Goal: Information Seeking & Learning: Find contact information

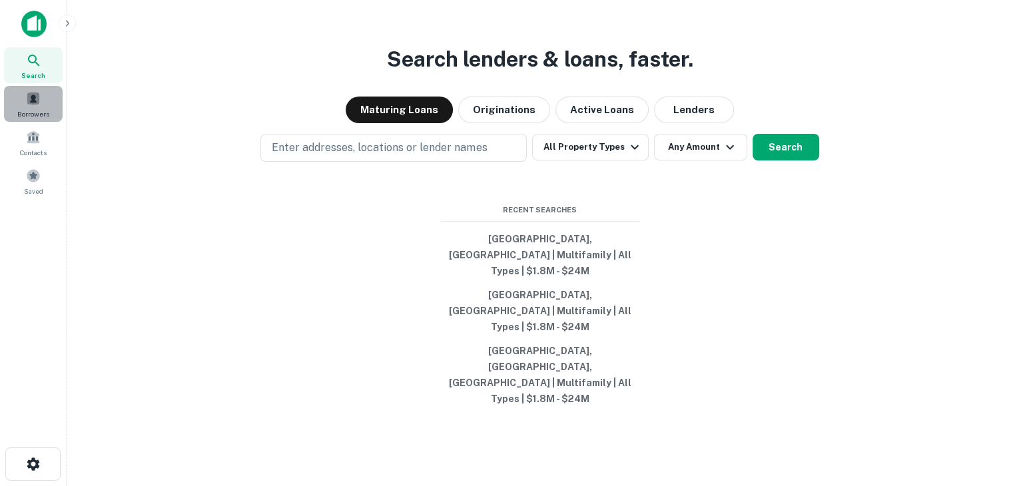
click at [28, 114] on span "Borrowers" at bounding box center [33, 114] width 32 height 11
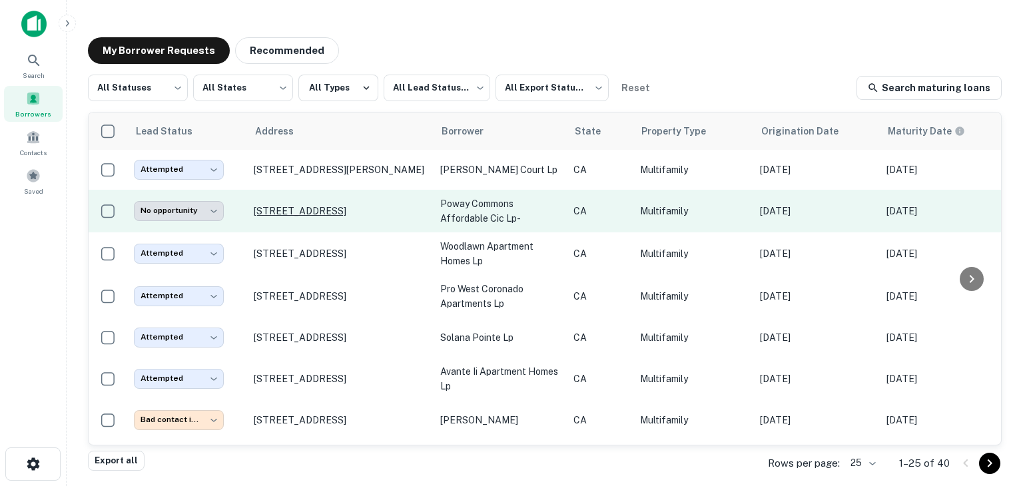
click at [294, 211] on p "[STREET_ADDRESS]" at bounding box center [340, 211] width 173 height 12
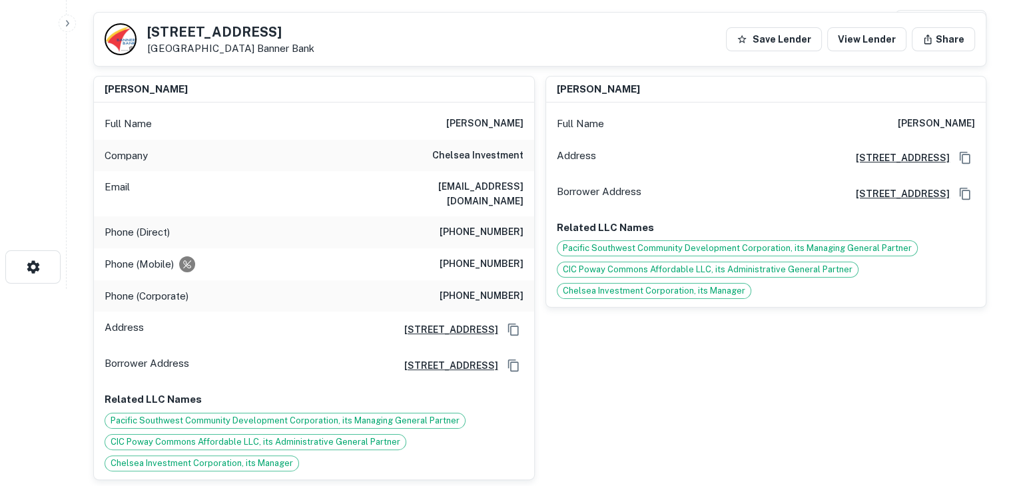
scroll to position [197, 0]
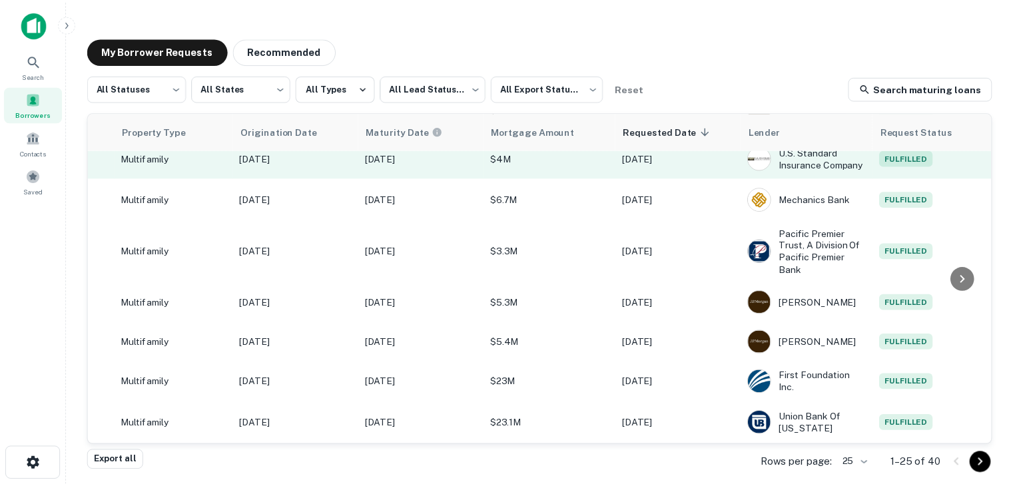
scroll to position [759, 0]
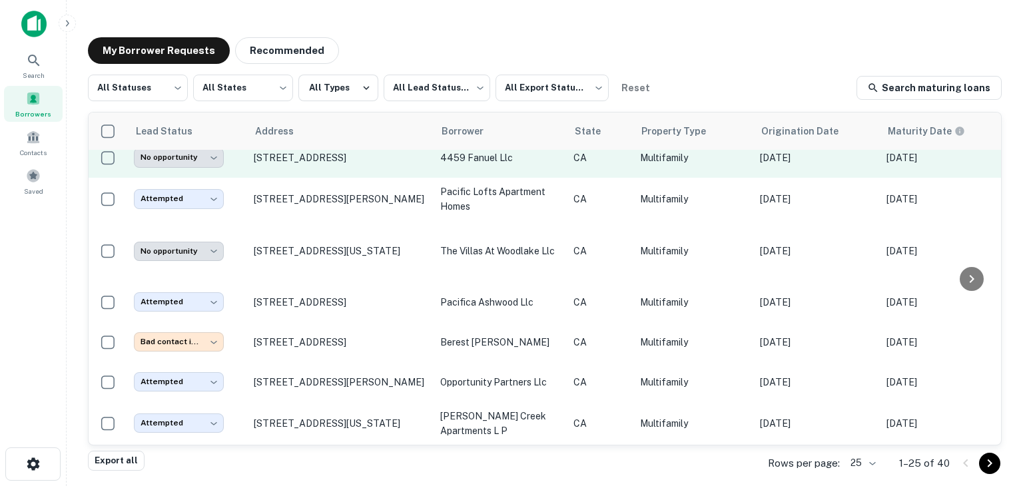
click at [316, 245] on p "[STREET_ADDRESS][US_STATE]" at bounding box center [340, 251] width 173 height 12
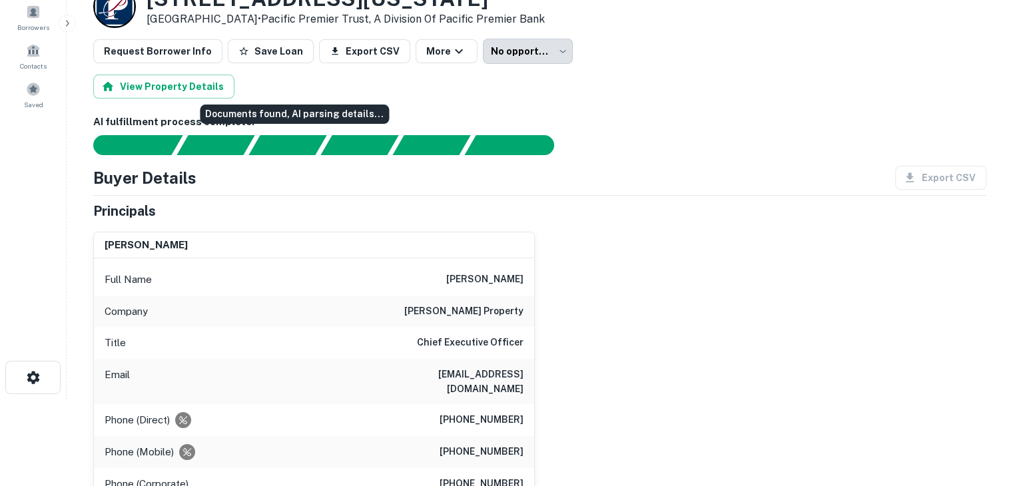
scroll to position [99, 0]
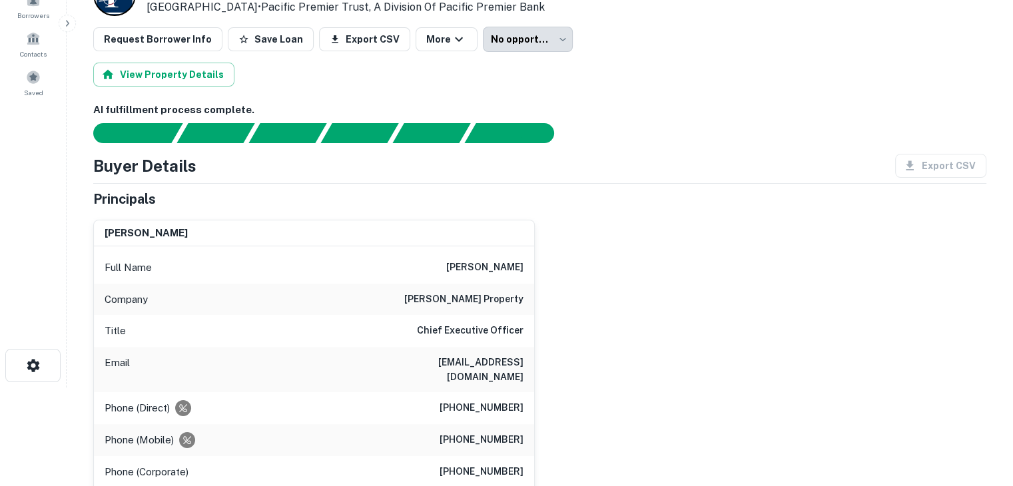
click at [497, 266] on h6 "[PERSON_NAME]" at bounding box center [484, 268] width 77 height 16
click at [506, 292] on h6 "[PERSON_NAME] property" at bounding box center [463, 300] width 119 height 16
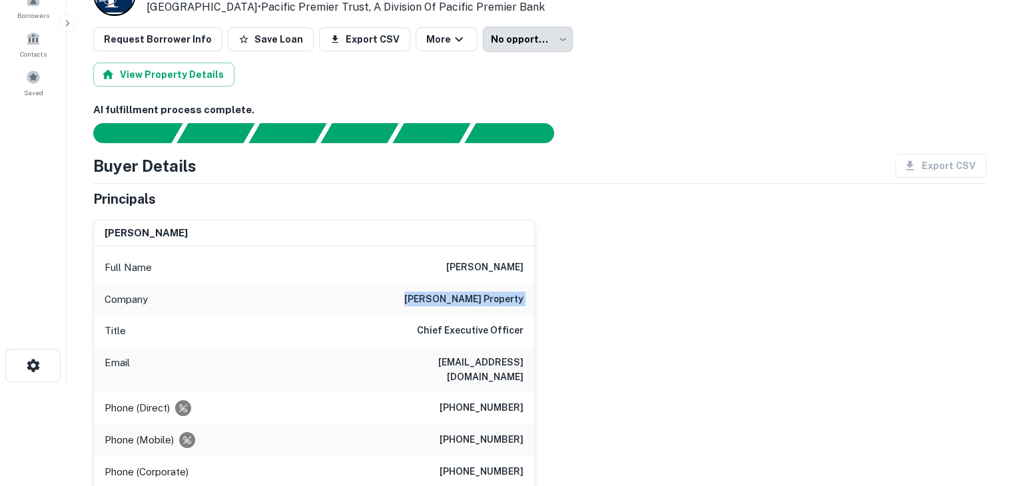
click at [506, 292] on h6 "[PERSON_NAME] property" at bounding box center [463, 300] width 119 height 16
click at [542, 315] on div "[PERSON_NAME] Full Name [PERSON_NAME] Company [PERSON_NAME] property Title Chie…" at bounding box center [535, 385] width 904 height 352
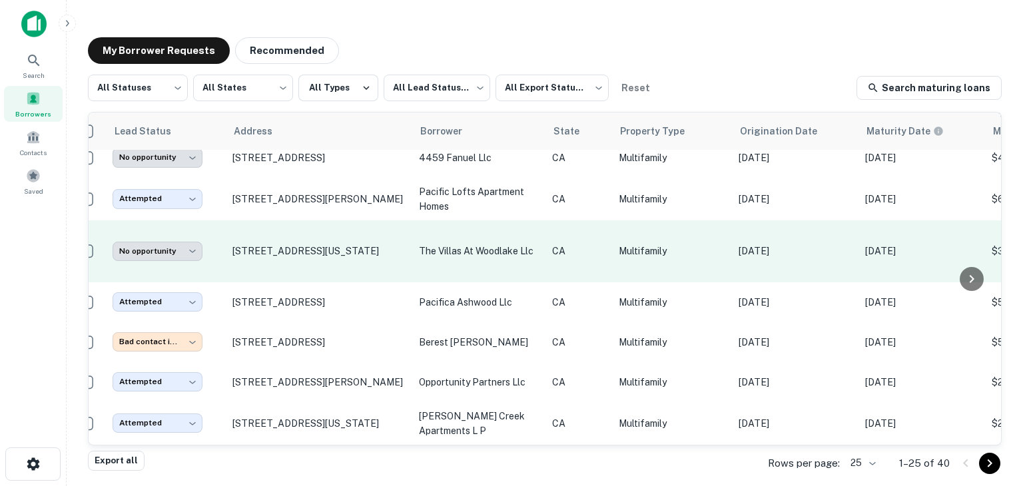
scroll to position [759, 0]
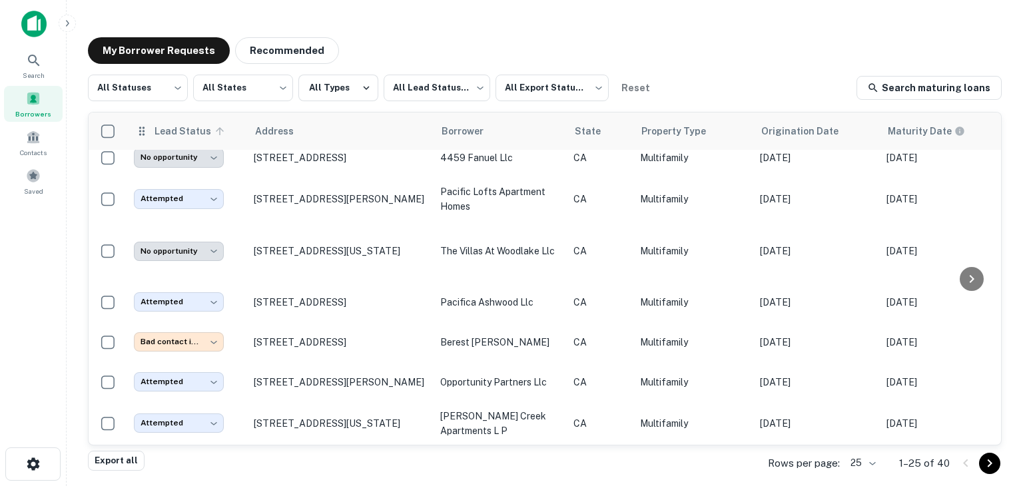
click at [167, 132] on span "Lead Status" at bounding box center [191, 131] width 75 height 16
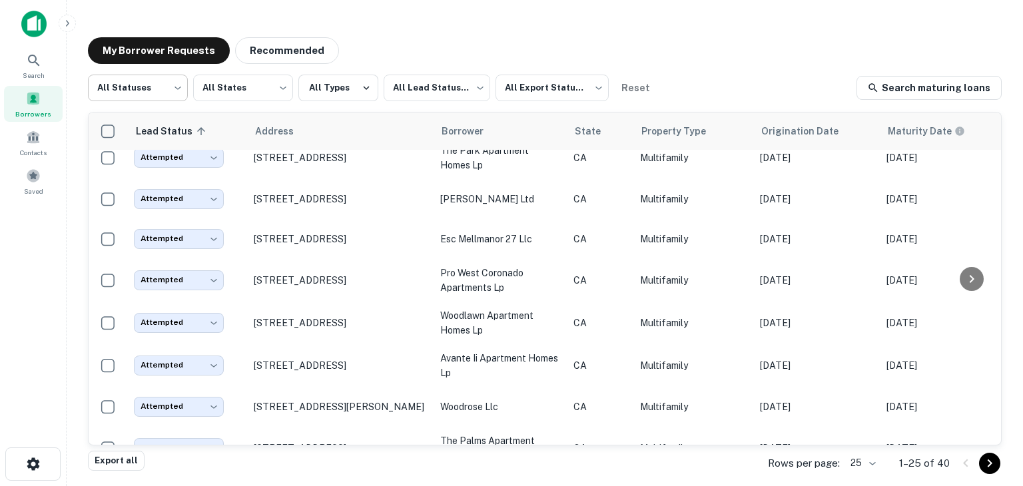
scroll to position [733, 0]
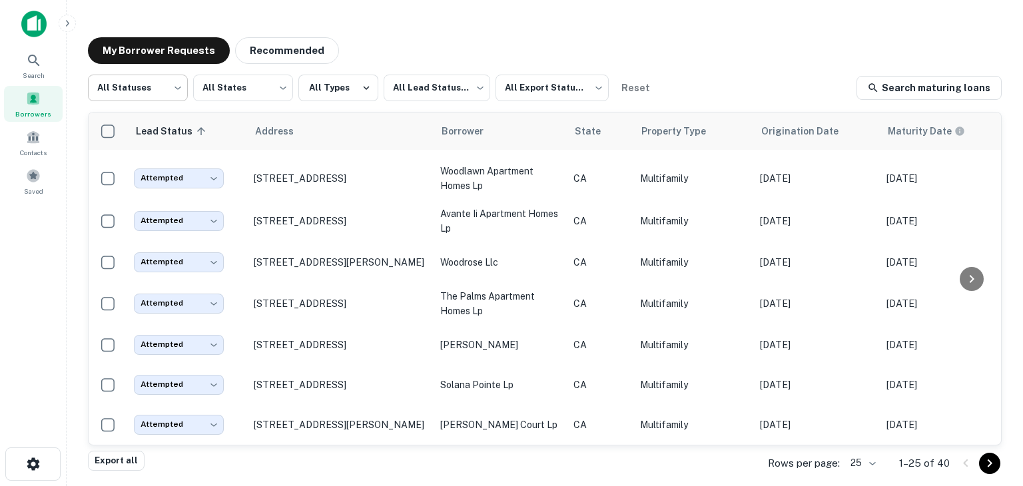
click at [164, 91] on body "Search Borrowers Contacts Saved My Borrower Requests Recommended All Statuses *…" at bounding box center [511, 243] width 1023 height 486
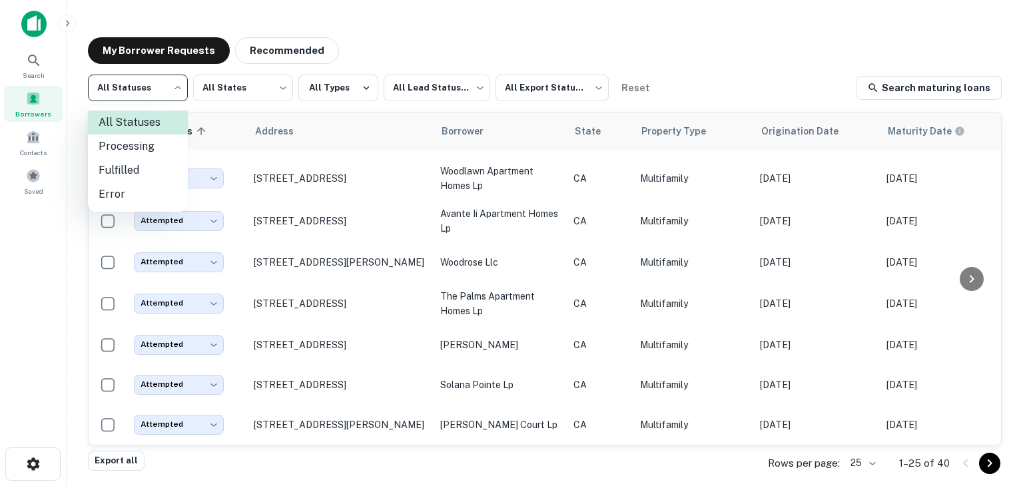
click at [143, 139] on li "Processing" at bounding box center [138, 147] width 100 height 24
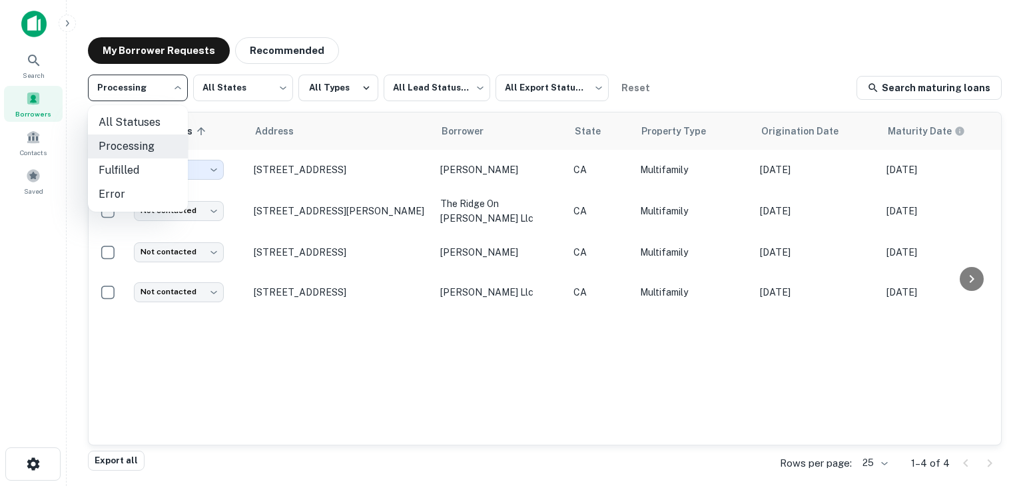
click at [166, 100] on body "**********" at bounding box center [511, 243] width 1023 height 486
click at [152, 171] on li "Fulfilled" at bounding box center [138, 171] width 100 height 24
type input "*********"
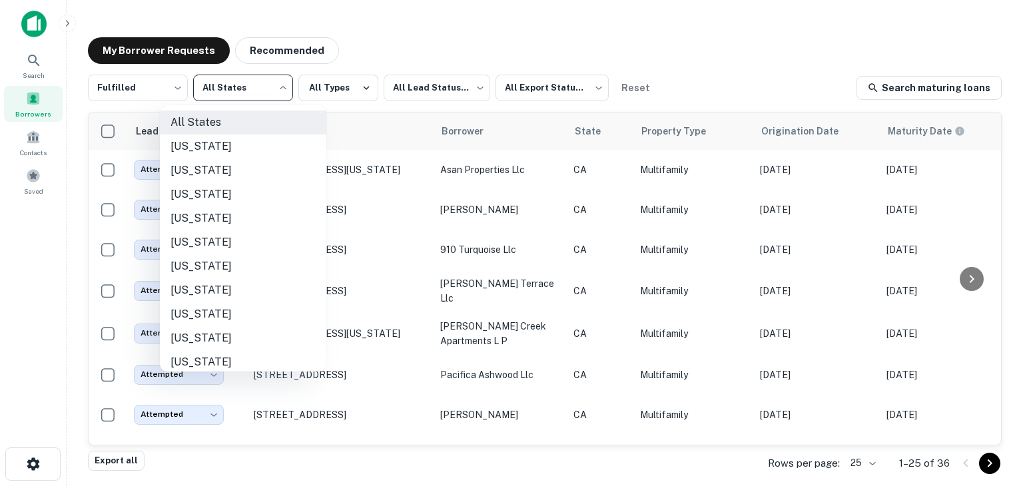
click at [223, 91] on body "Search Borrowers Contacts Saved My Borrower Requests Recommended Fulfilled ****…" at bounding box center [511, 243] width 1023 height 486
click at [223, 91] on div at bounding box center [511, 243] width 1023 height 486
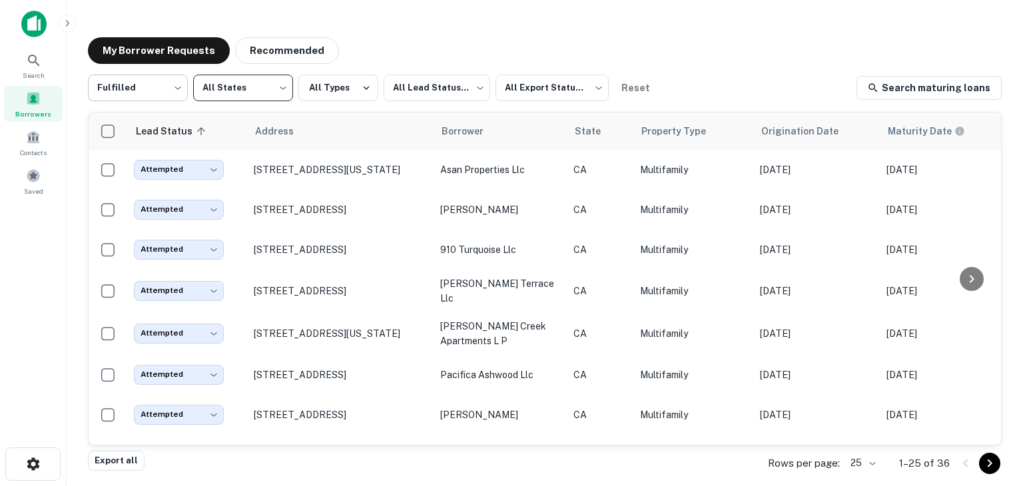
click at [149, 99] on body "Search Borrowers Contacts Saved My Borrower Requests Recommended Fulfilled ****…" at bounding box center [511, 243] width 1023 height 486
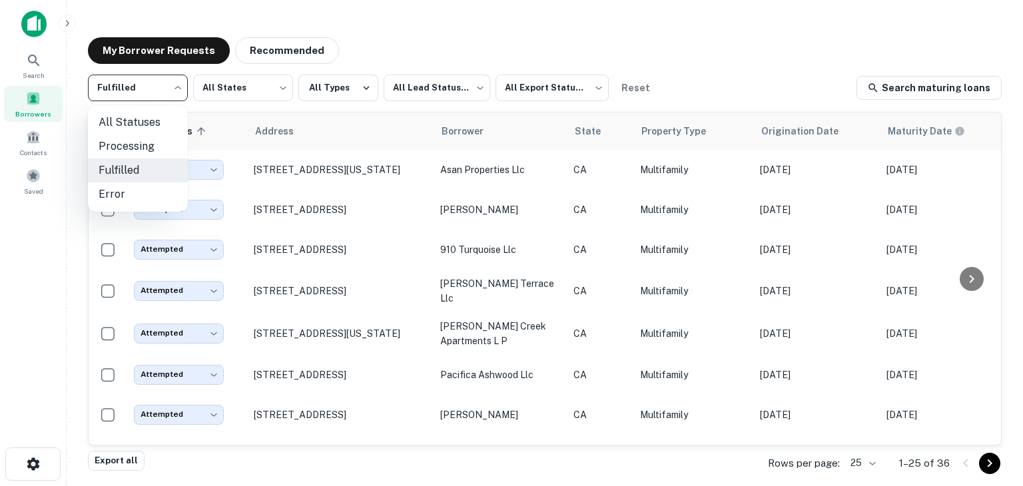
click at [149, 99] on div at bounding box center [511, 243] width 1023 height 486
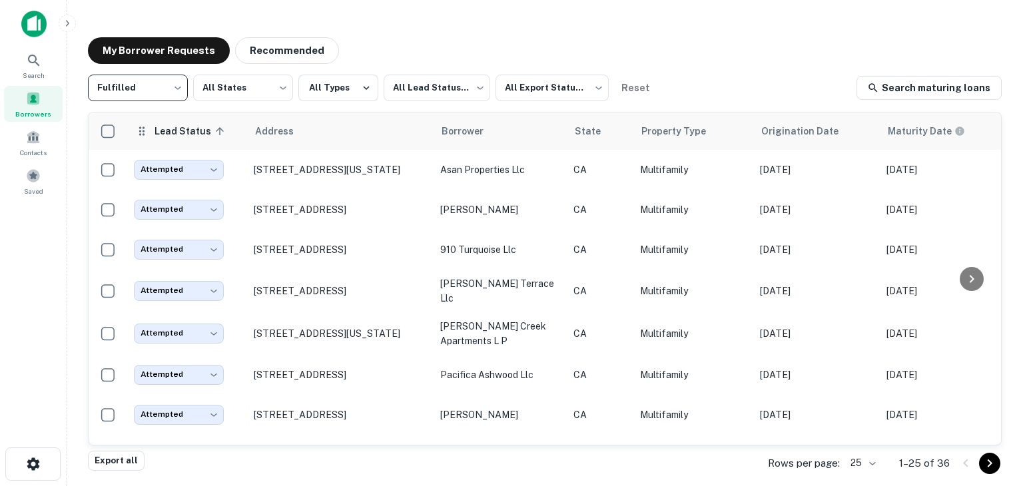
click at [162, 133] on span "Lead Status sorted ascending" at bounding box center [191, 131] width 75 height 16
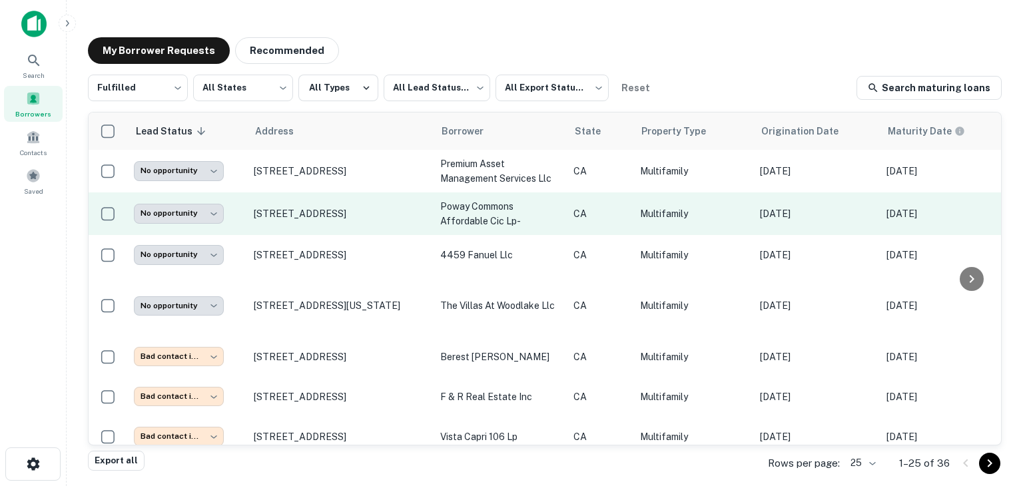
click at [270, 220] on td "[STREET_ADDRESS]" at bounding box center [340, 213] width 186 height 43
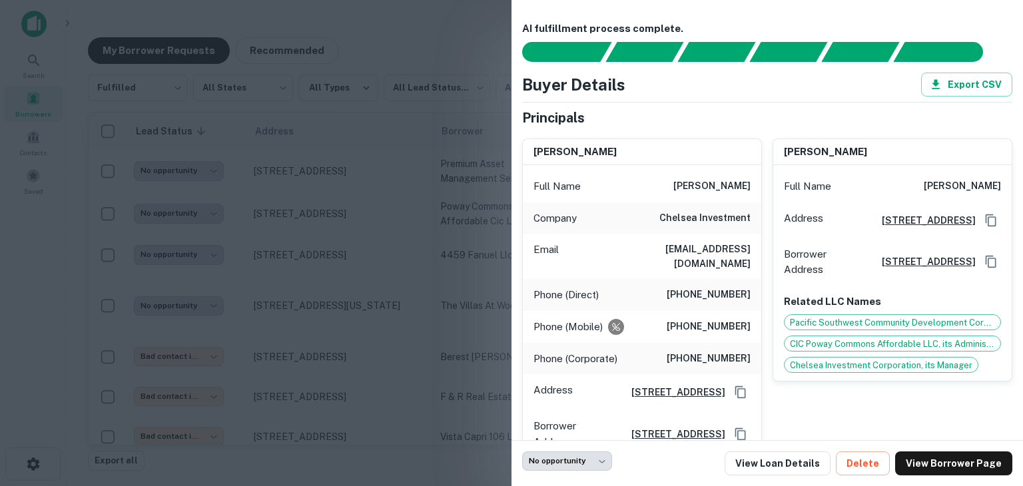
click at [324, 206] on div at bounding box center [511, 243] width 1023 height 486
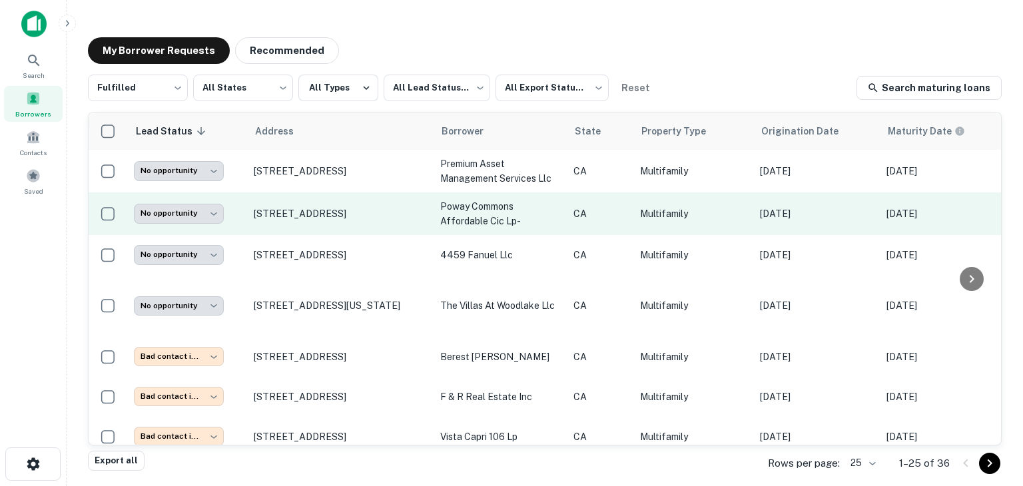
click at [310, 206] on td "[STREET_ADDRESS]" at bounding box center [340, 213] width 186 height 43
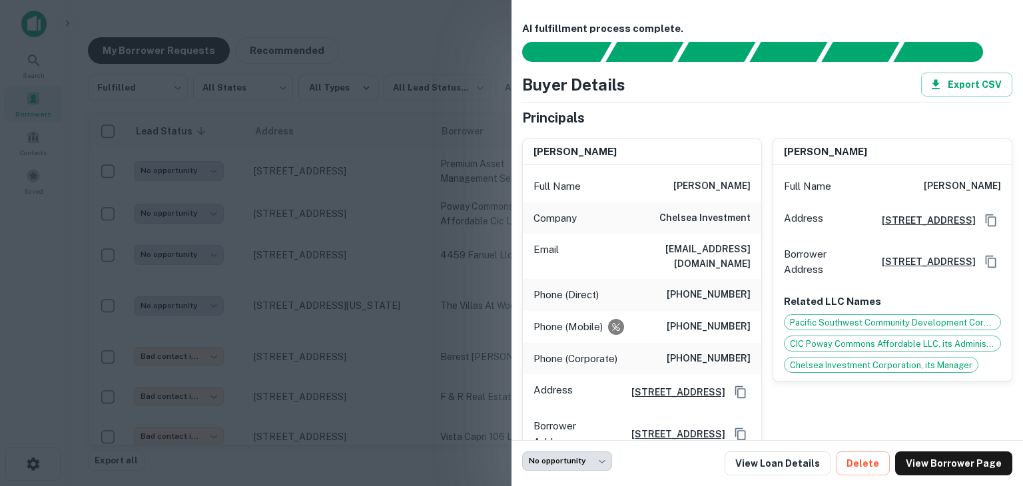
click at [450, 155] on div at bounding box center [511, 243] width 1023 height 486
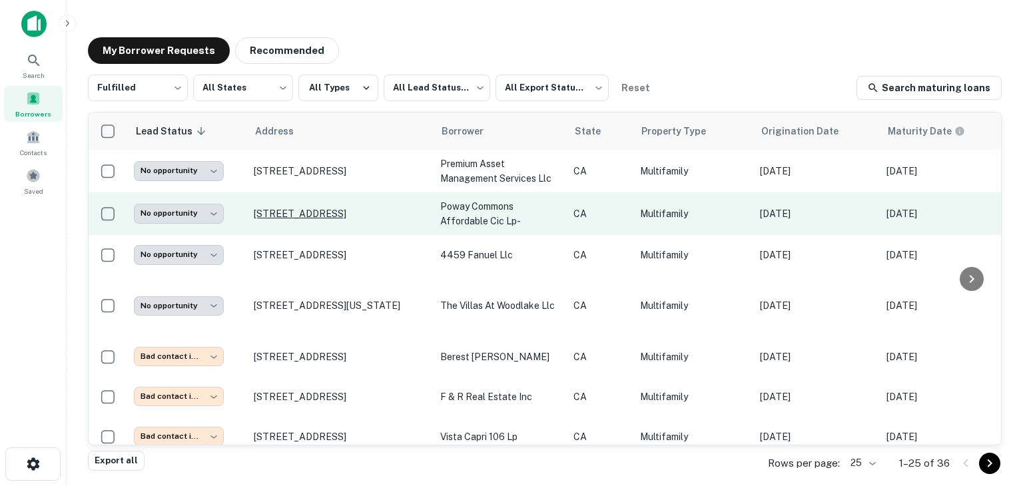
click at [344, 212] on p "[STREET_ADDRESS]" at bounding box center [340, 214] width 173 height 12
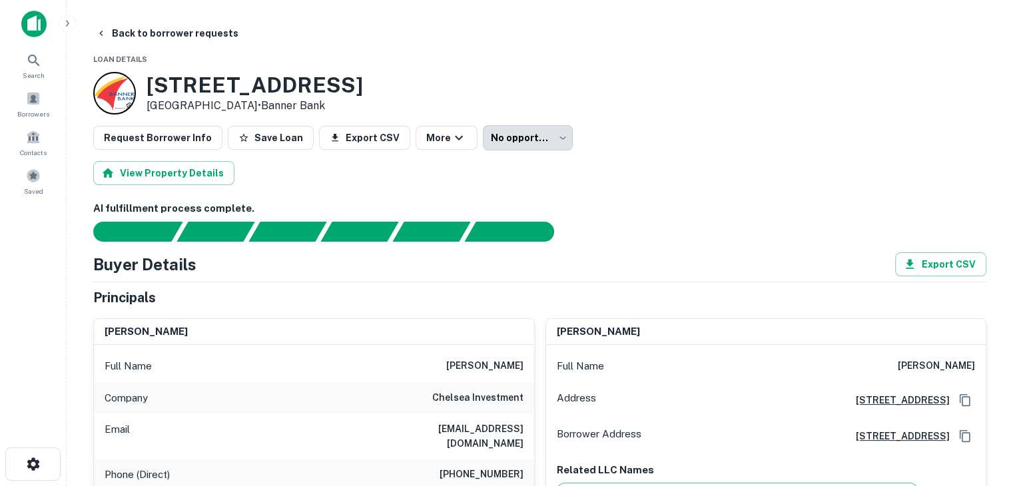
scroll to position [65, 0]
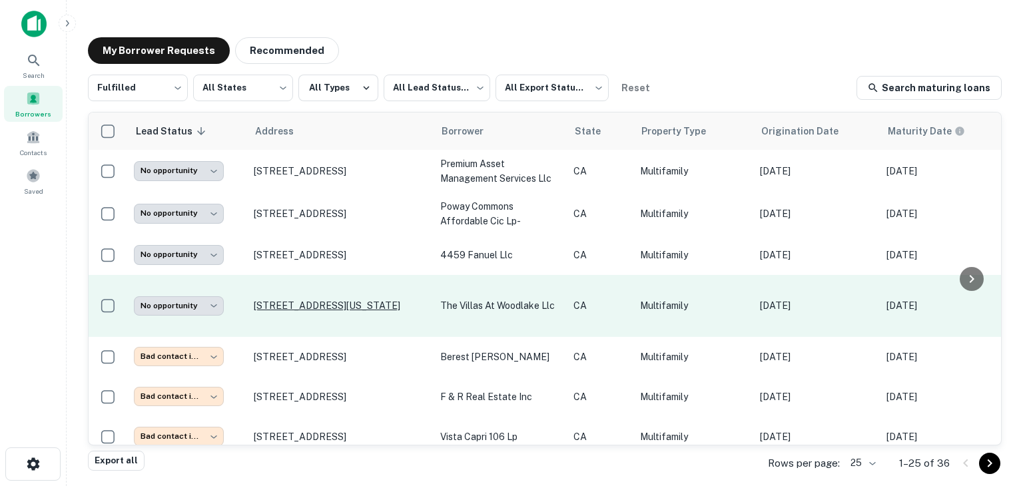
click at [327, 304] on p "[STREET_ADDRESS][US_STATE]" at bounding box center [340, 306] width 173 height 12
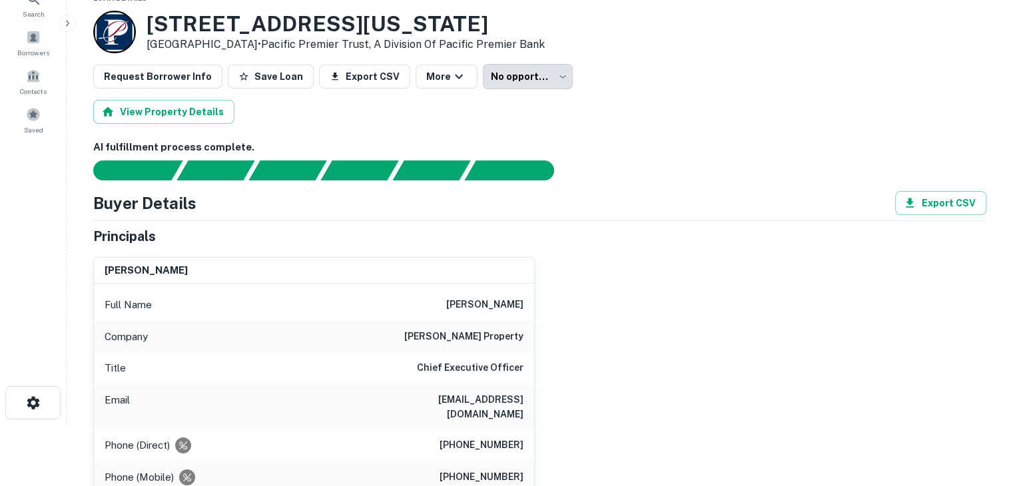
scroll to position [75, 0]
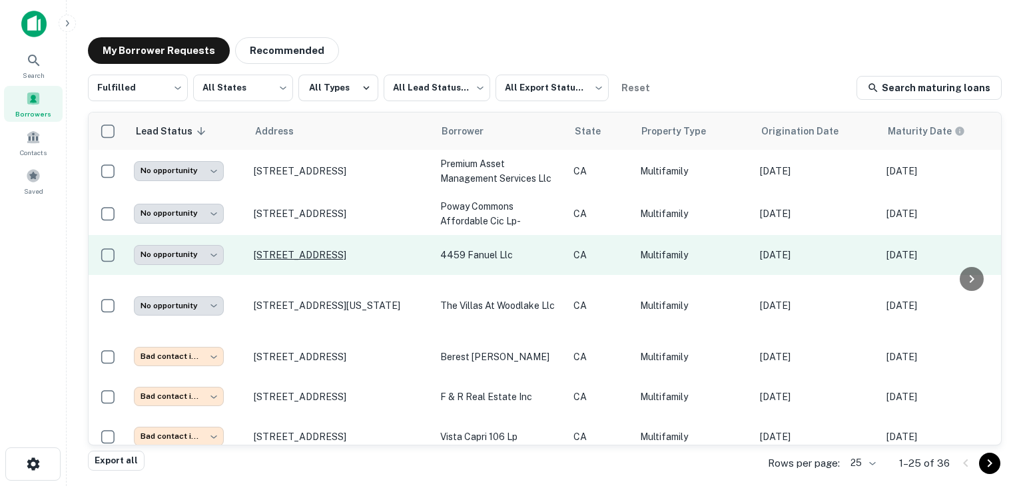
click at [312, 255] on p "[STREET_ADDRESS]" at bounding box center [340, 255] width 173 height 12
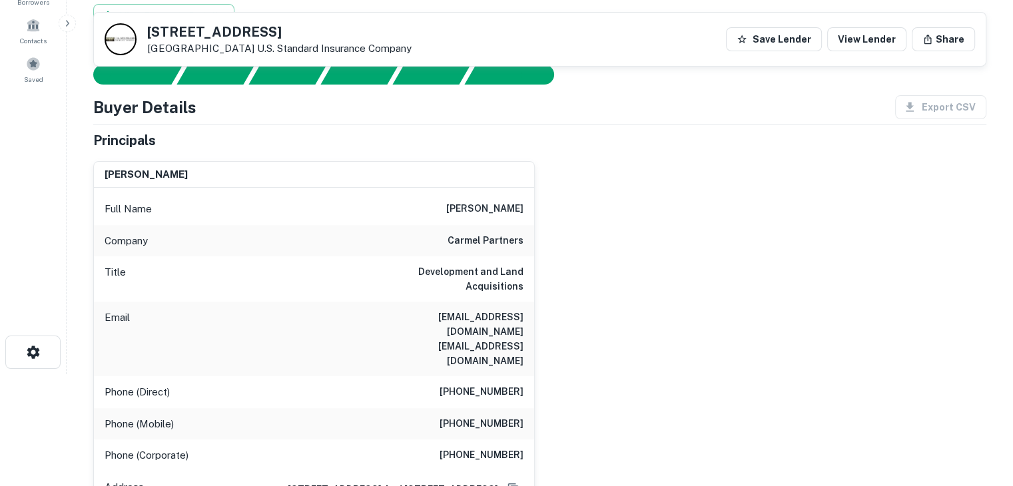
scroll to position [90, 0]
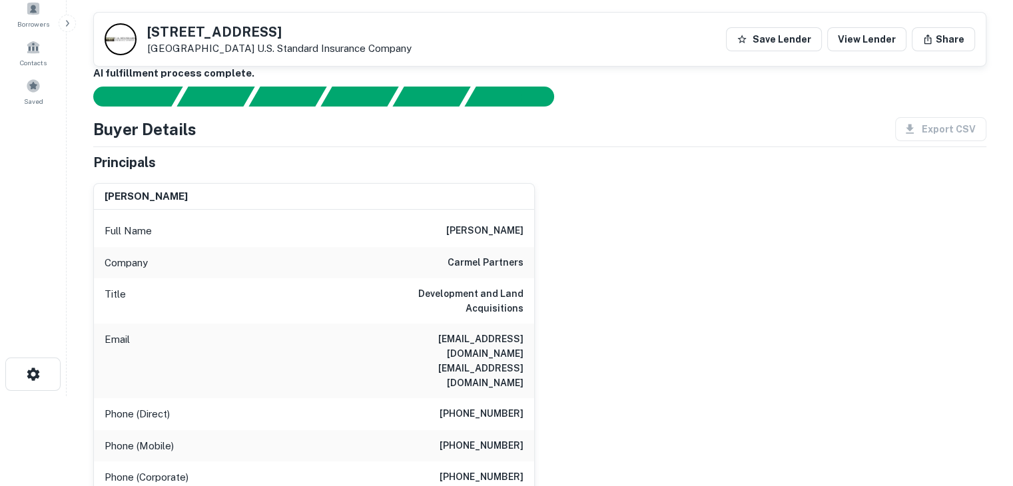
click at [501, 264] on h6 "carmel partners" at bounding box center [486, 263] width 76 height 16
copy h6 "carmel partners"
click at [546, 240] on div "[PERSON_NAME] Full Name [PERSON_NAME] Company carmel partners Title Development…" at bounding box center [535, 369] width 904 height 394
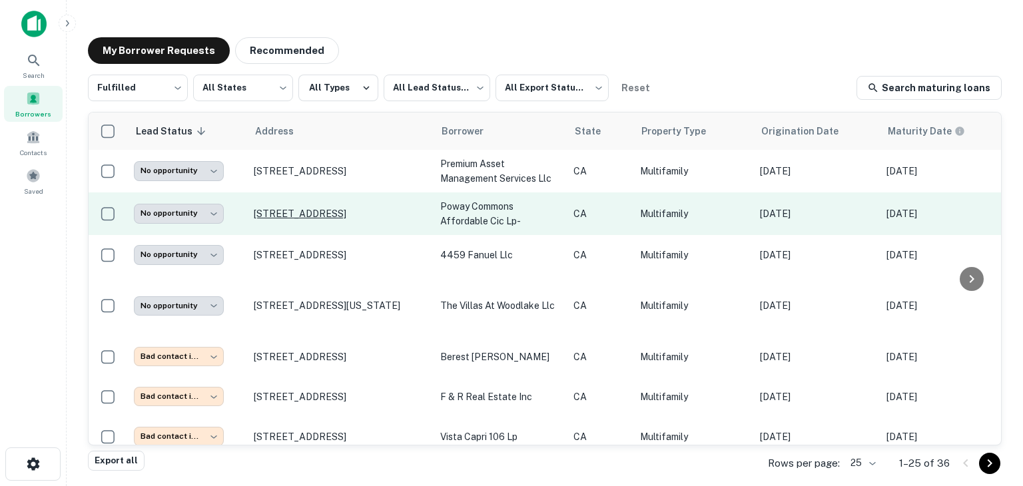
click at [320, 212] on p "[STREET_ADDRESS]" at bounding box center [340, 214] width 173 height 12
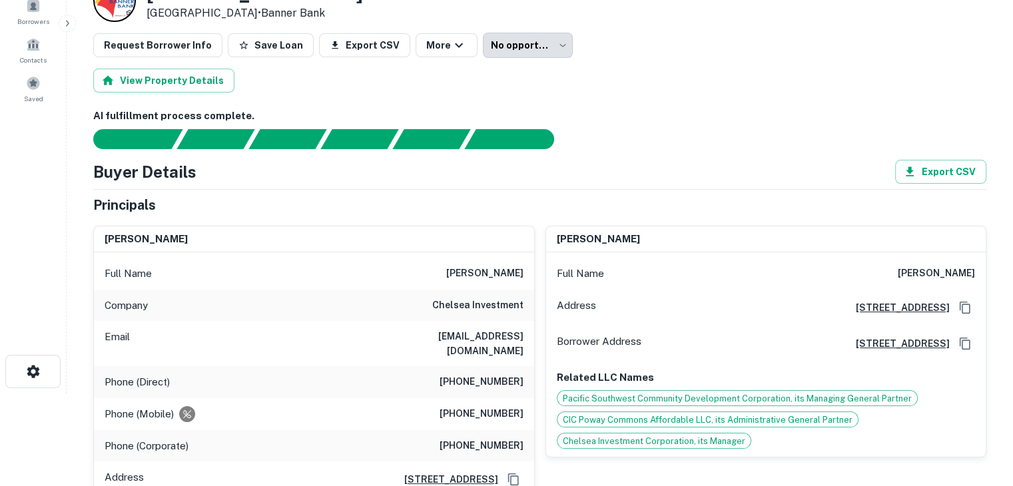
scroll to position [108, 0]
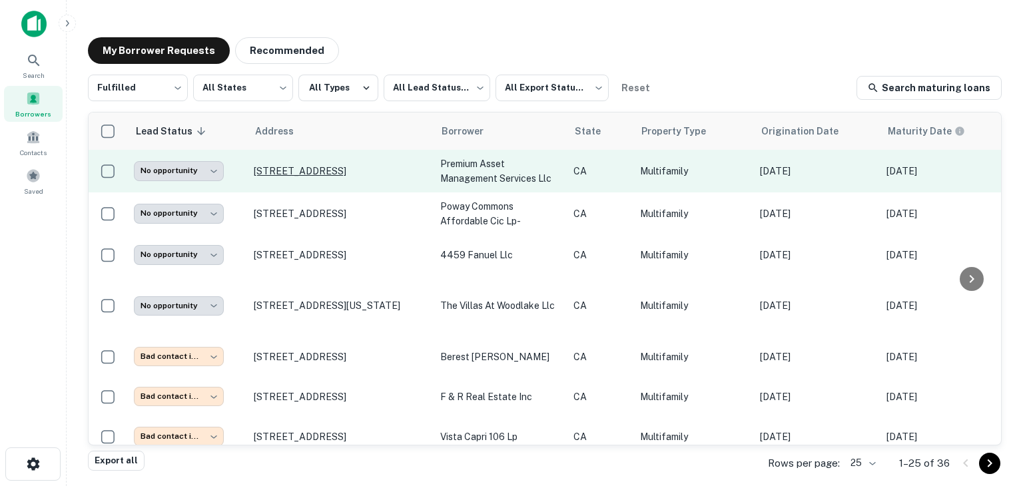
click at [325, 165] on p "[STREET_ADDRESS]" at bounding box center [340, 171] width 173 height 12
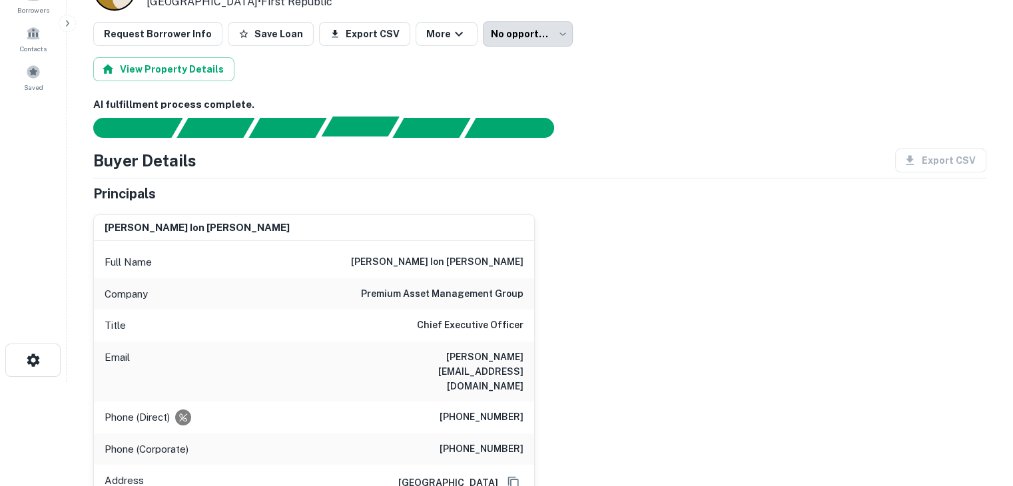
scroll to position [125, 0]
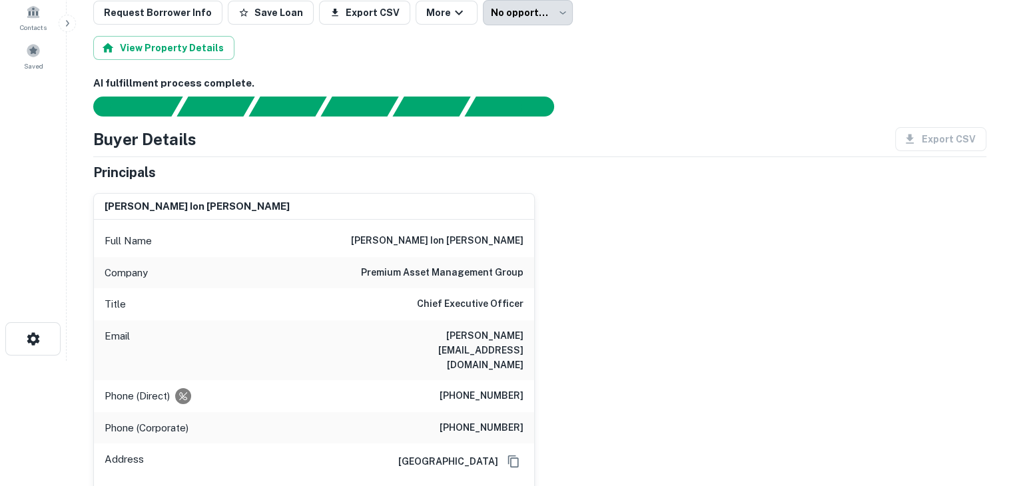
click at [500, 269] on h6 "premium asset management group" at bounding box center [442, 273] width 162 height 16
copy h6 "premium asset management group"
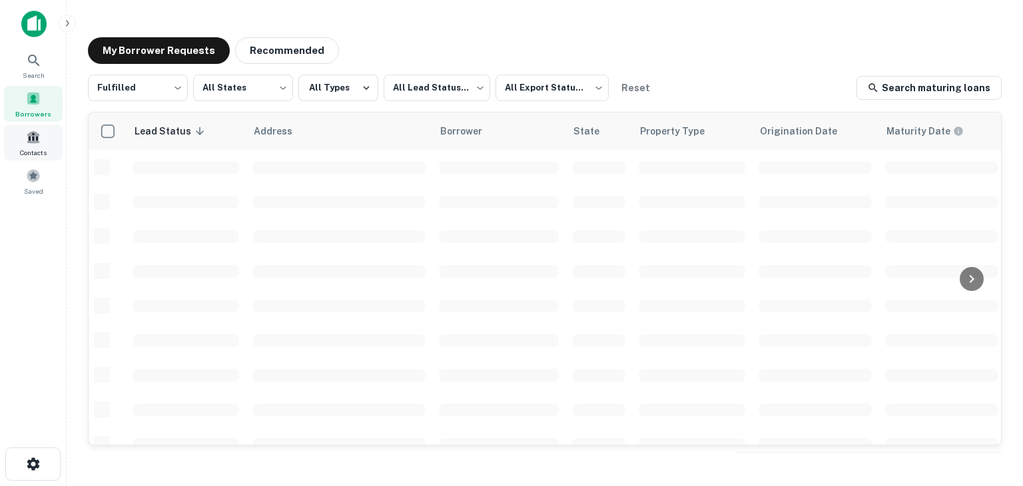
click at [33, 150] on span "Contacts" at bounding box center [33, 152] width 27 height 11
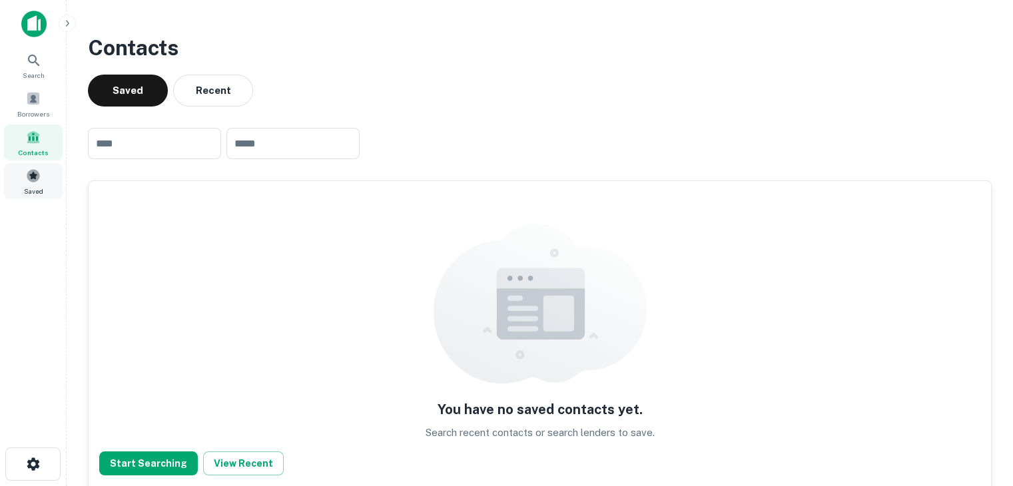
click at [37, 176] on span at bounding box center [33, 175] width 15 height 15
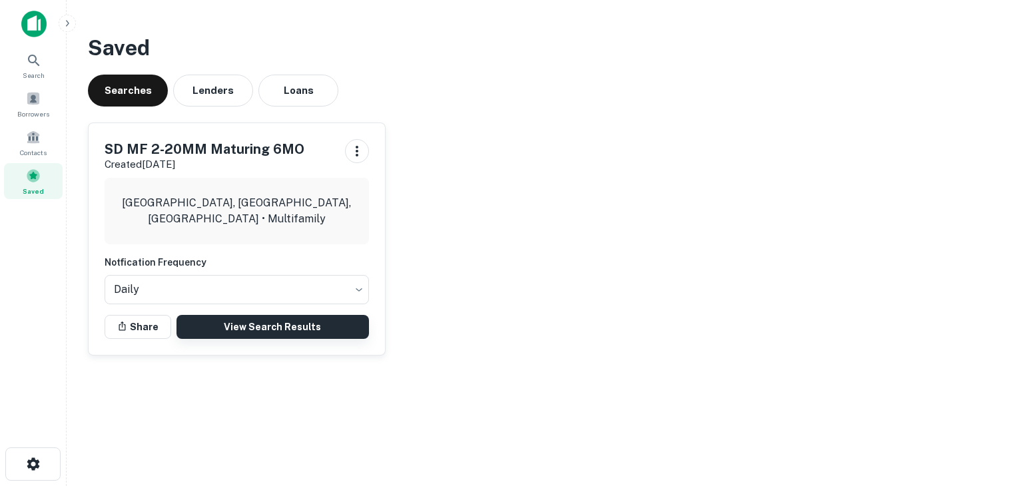
click at [292, 325] on link "View Search Results" at bounding box center [272, 327] width 192 height 24
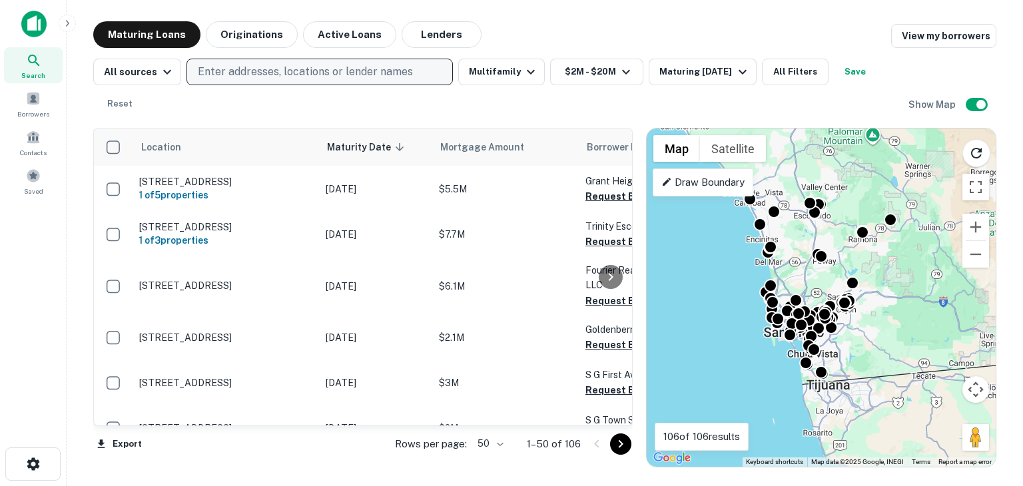
click at [347, 76] on p "Enter addresses, locations or lender names" at bounding box center [305, 72] width 215 height 16
type input "*"
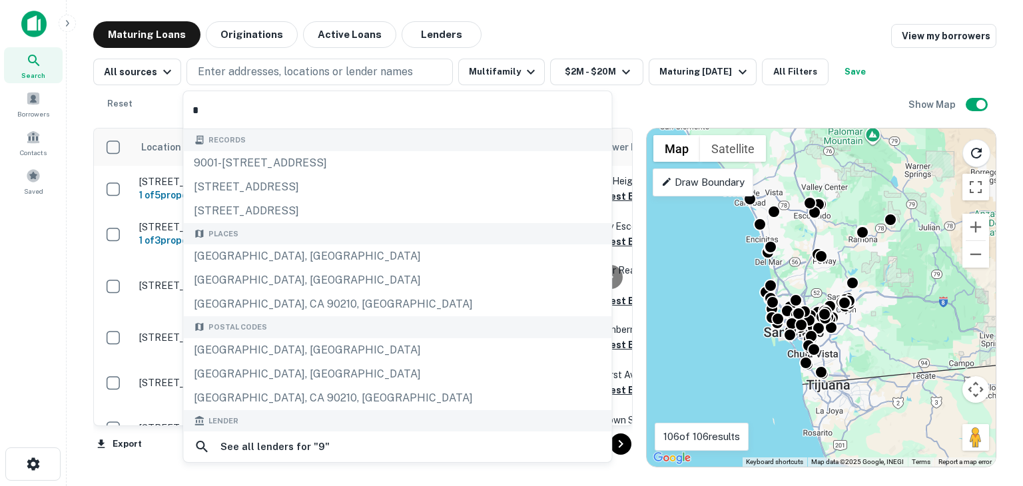
click at [537, 106] on div "All sources Enter addresses, locations or lender names Multifamily $2M - $20M M…" at bounding box center [500, 88] width 815 height 59
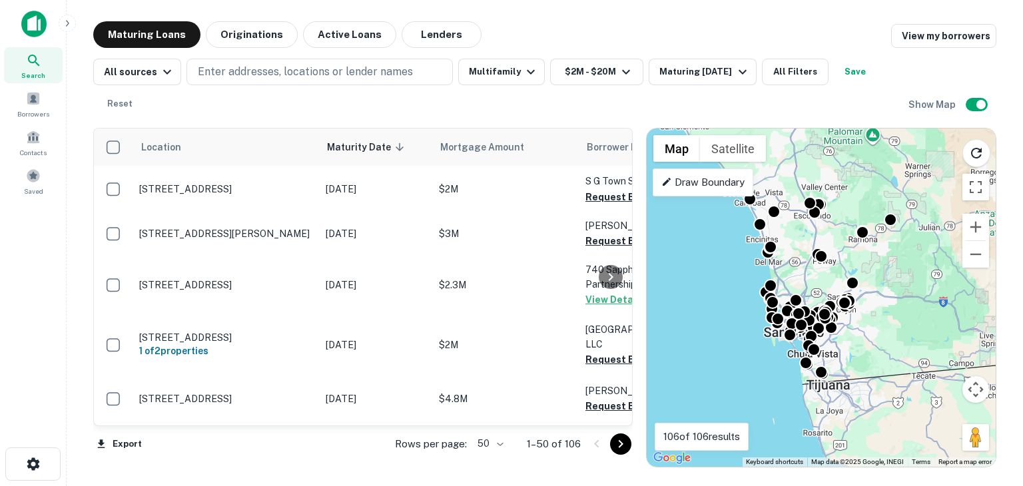
scroll to position [240, 0]
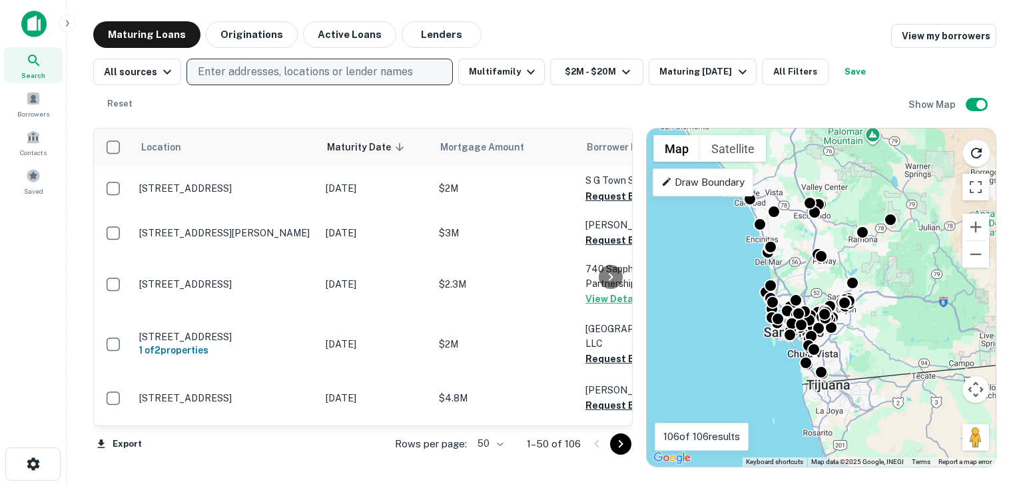
click at [260, 68] on p "Enter addresses, locations or lender names" at bounding box center [305, 72] width 215 height 16
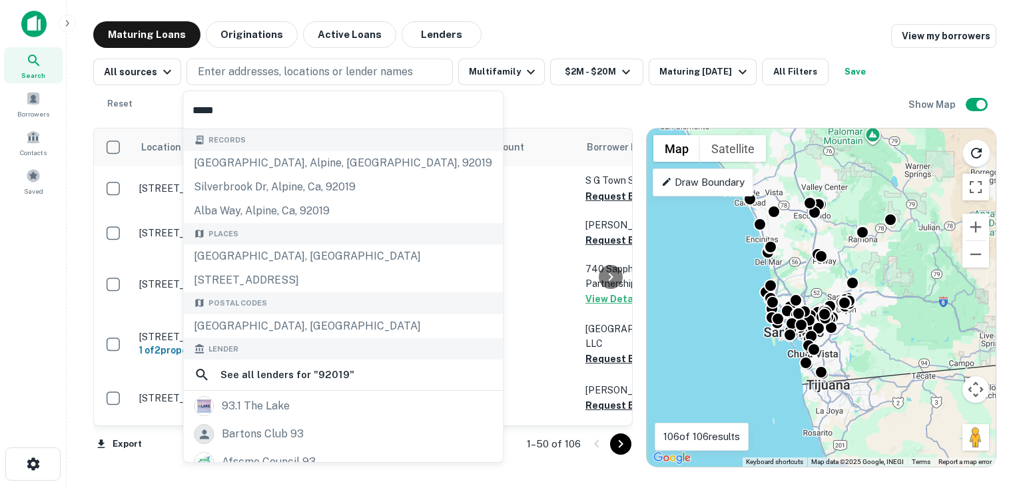
click at [216, 113] on input "*****" at bounding box center [343, 109] width 320 height 37
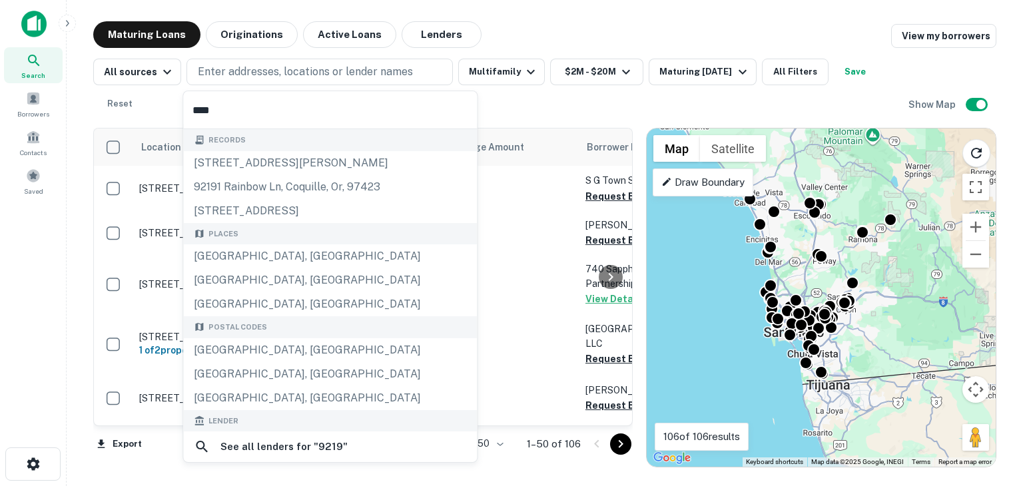
type input "*****"
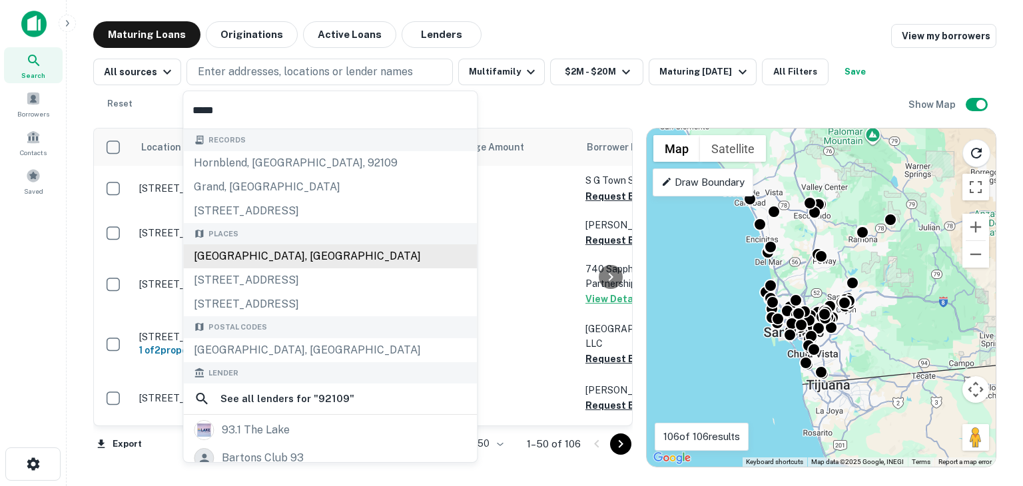
click at [293, 252] on div "San Diego, CA 92109, USA" at bounding box center [330, 256] width 294 height 24
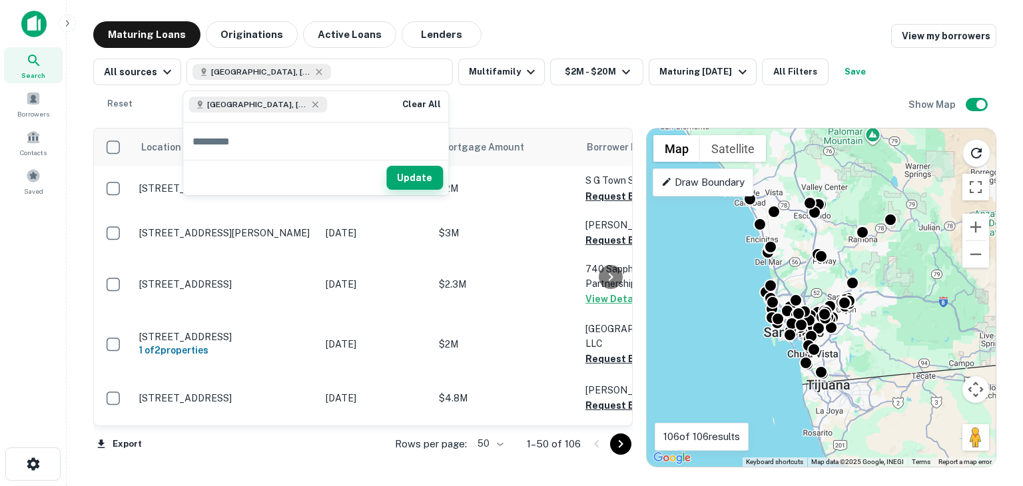
click at [404, 176] on button "Update" at bounding box center [414, 178] width 57 height 24
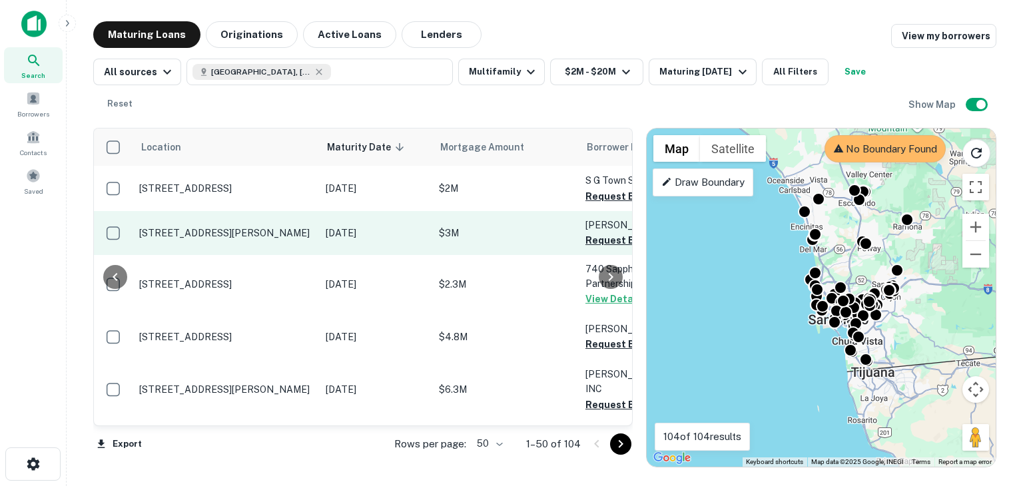
scroll to position [240, 182]
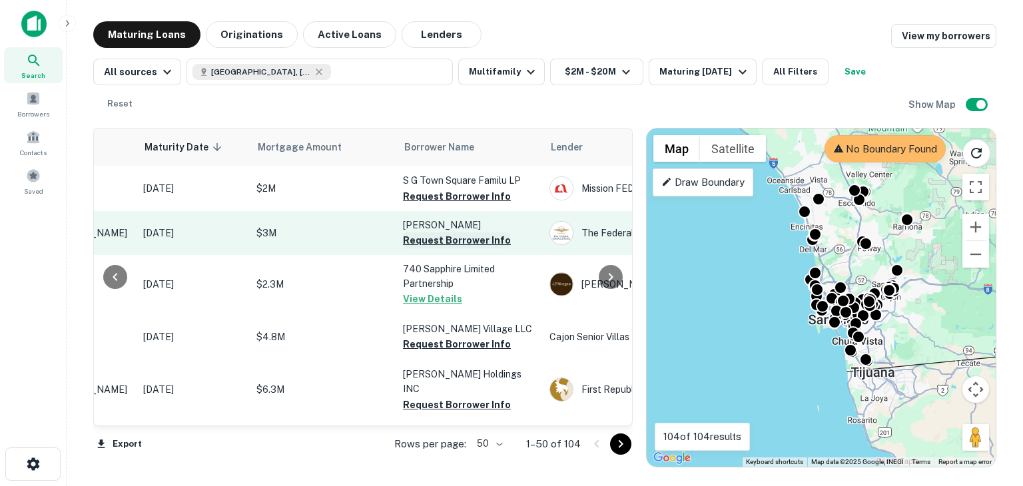
click at [451, 247] on button "Request Borrower Info" at bounding box center [457, 240] width 108 height 16
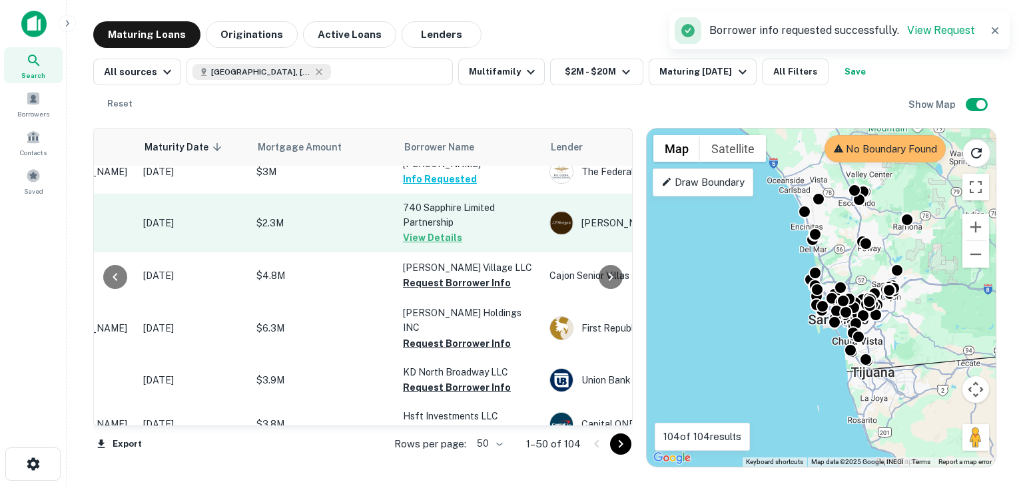
scroll to position [306, 182]
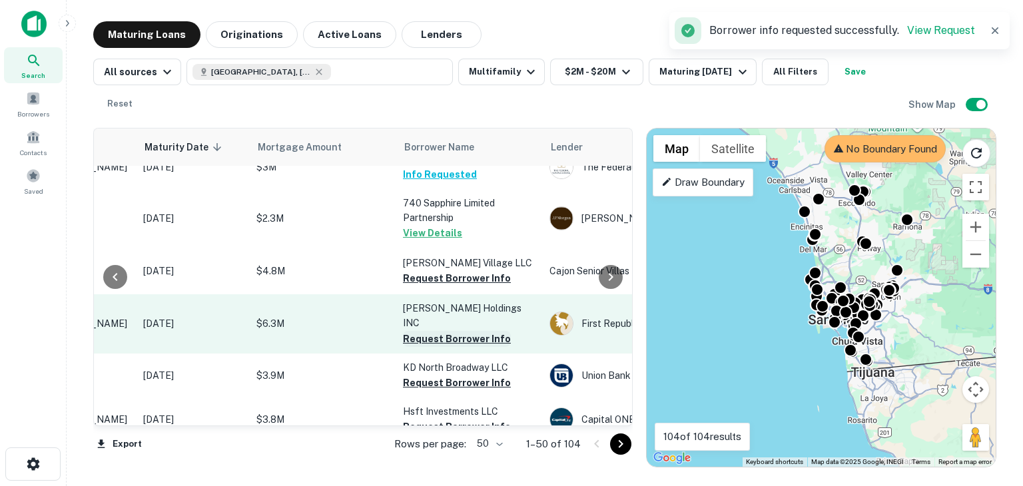
click at [420, 332] on button "Request Borrower Info" at bounding box center [457, 339] width 108 height 16
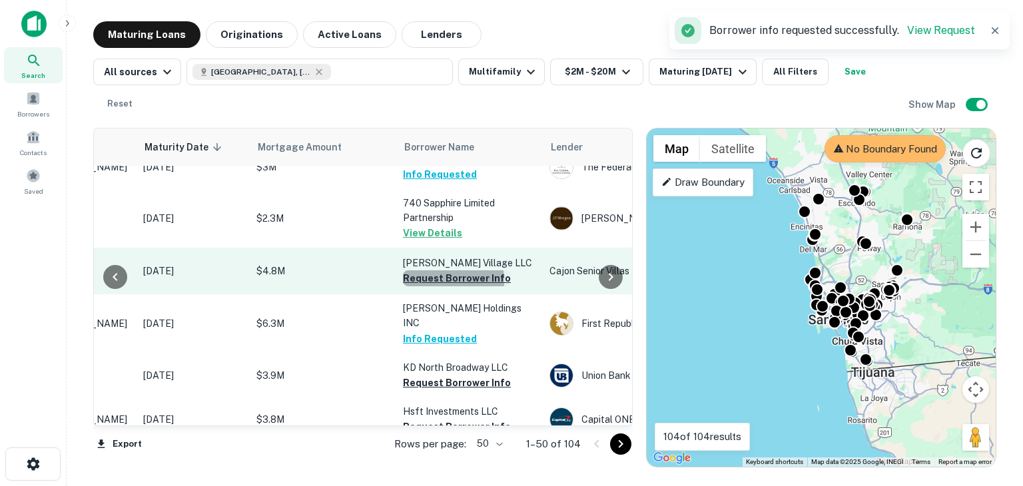
click at [428, 286] on button "Request Borrower Info" at bounding box center [457, 278] width 108 height 16
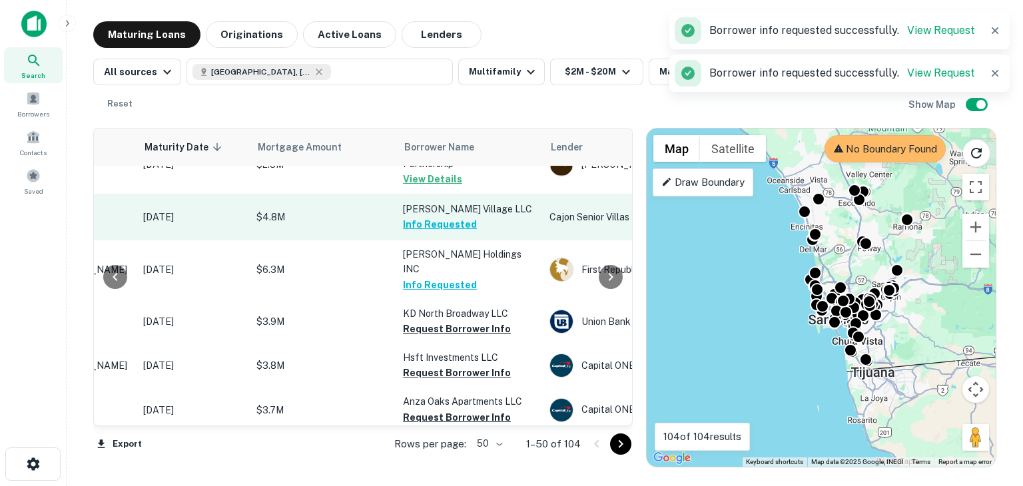
scroll to position [418, 182]
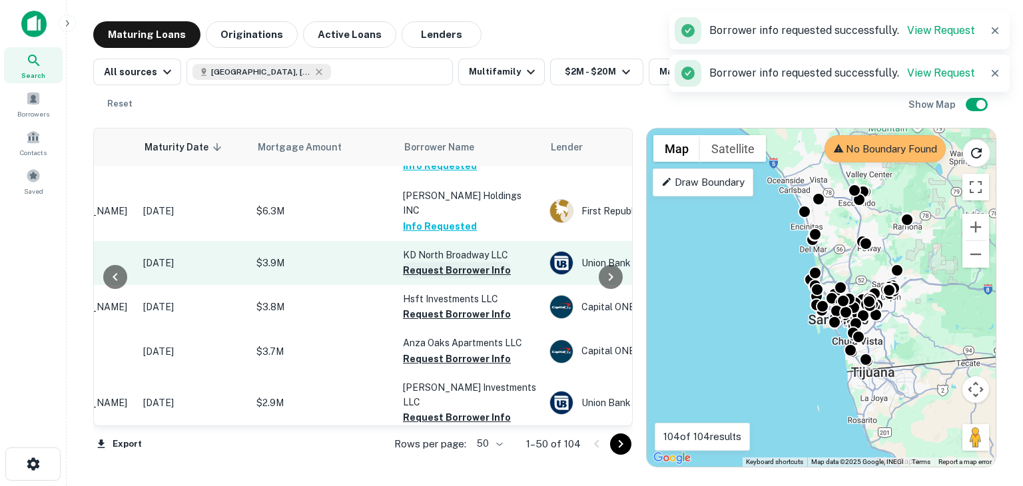
click at [435, 268] on button "Request Borrower Info" at bounding box center [457, 270] width 108 height 16
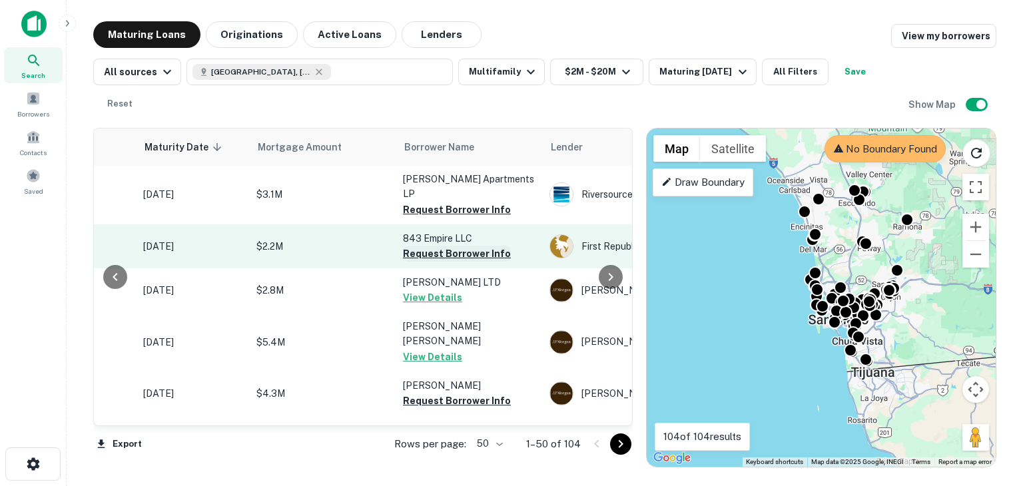
scroll to position [835, 182]
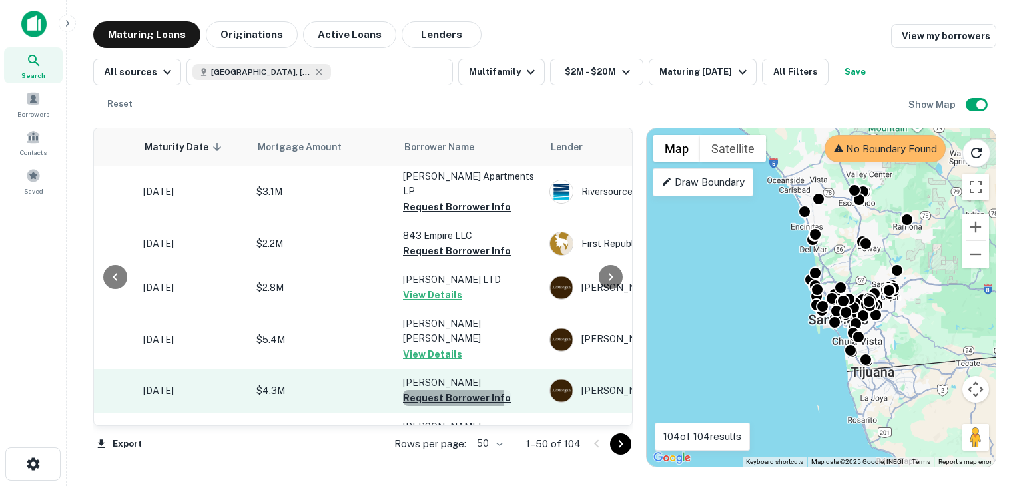
click at [430, 390] on button "Request Borrower Info" at bounding box center [457, 398] width 108 height 16
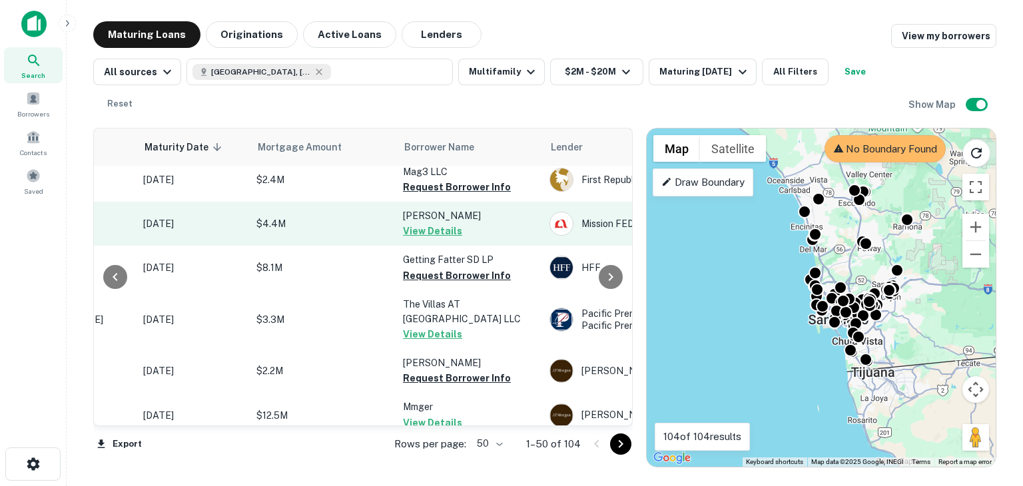
scroll to position [1148, 182]
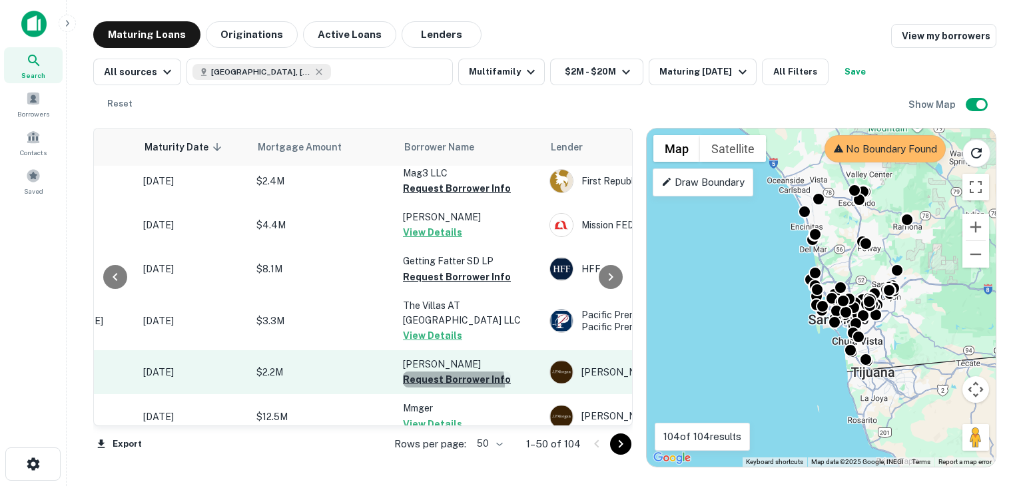
click at [446, 372] on button "Request Borrower Info" at bounding box center [457, 380] width 108 height 16
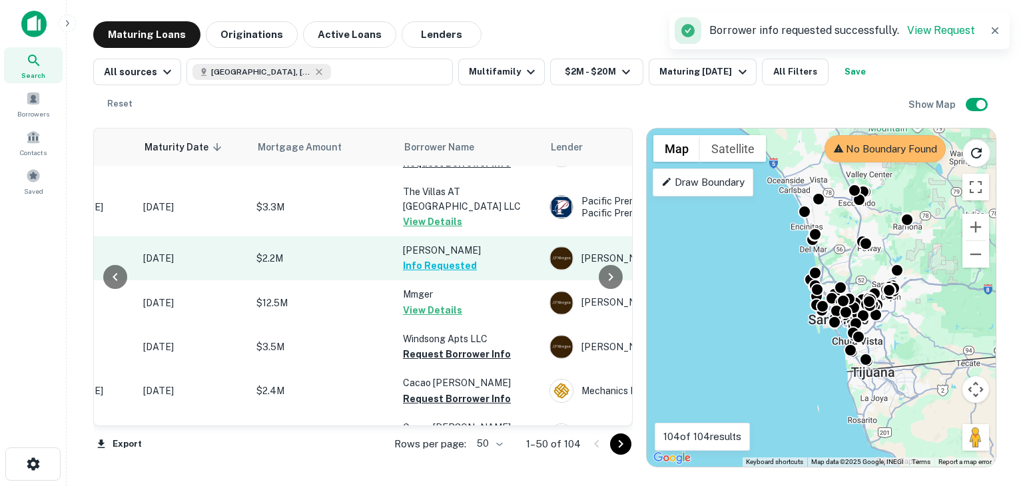
scroll to position [1267, 182]
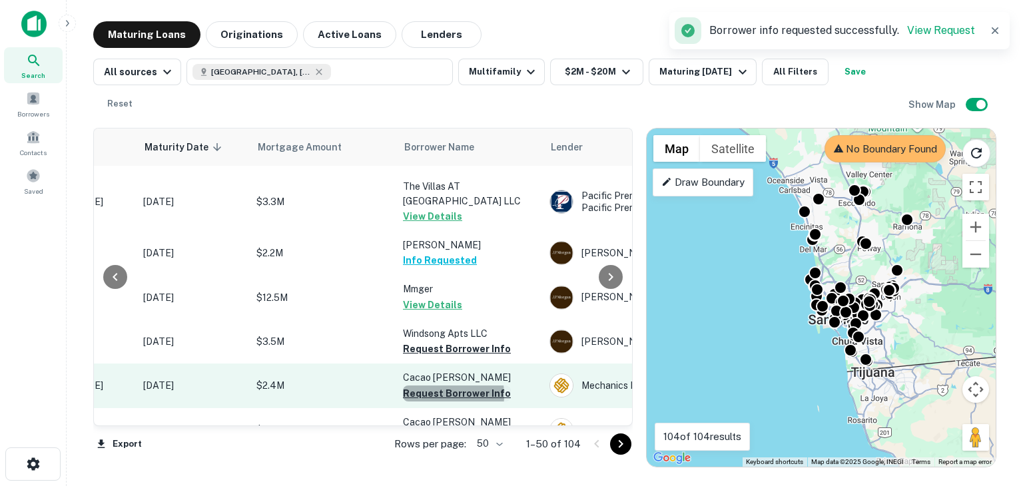
click at [434, 386] on button "Request Borrower Info" at bounding box center [457, 394] width 108 height 16
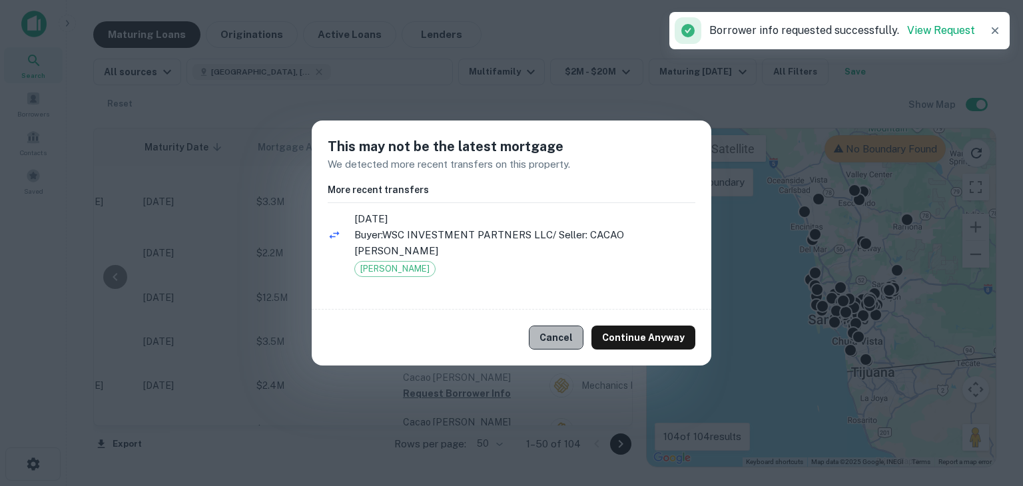
click at [567, 344] on button "Cancel" at bounding box center [556, 338] width 55 height 24
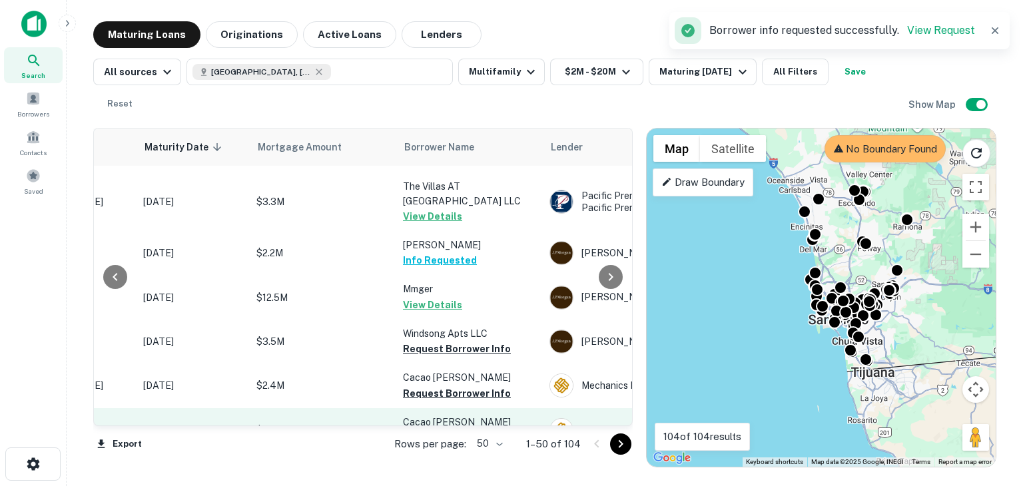
click at [454, 430] on button "Request Borrower Info" at bounding box center [457, 438] width 108 height 16
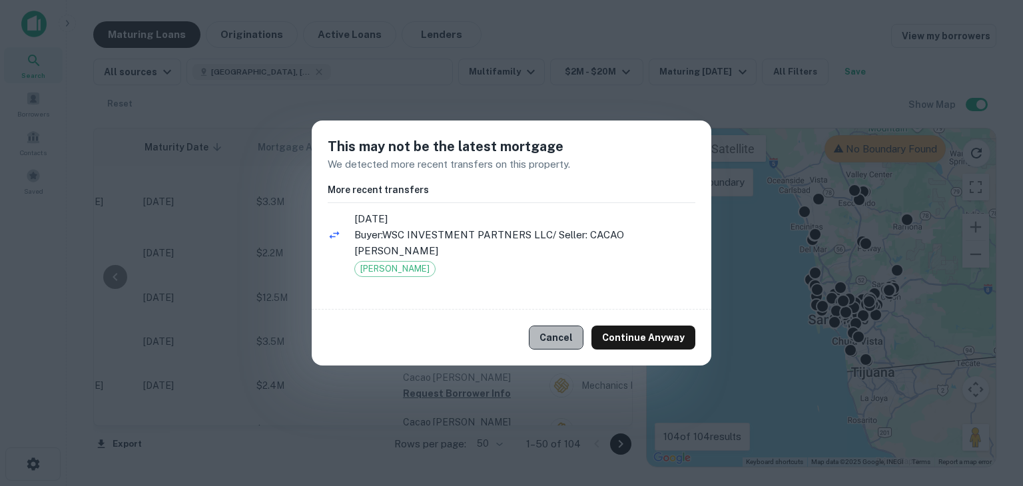
click at [567, 347] on button "Cancel" at bounding box center [556, 338] width 55 height 24
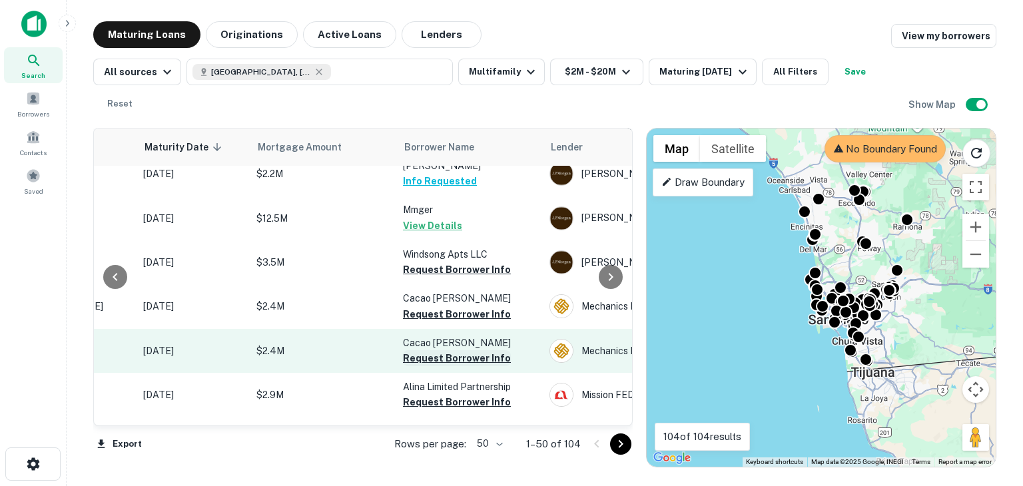
scroll to position [1351, 182]
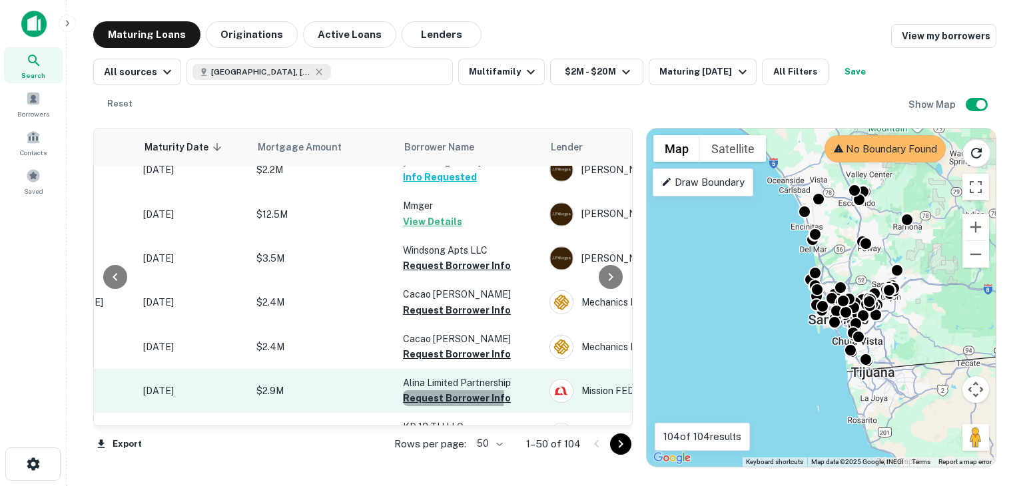
click at [440, 390] on button "Request Borrower Info" at bounding box center [457, 398] width 108 height 16
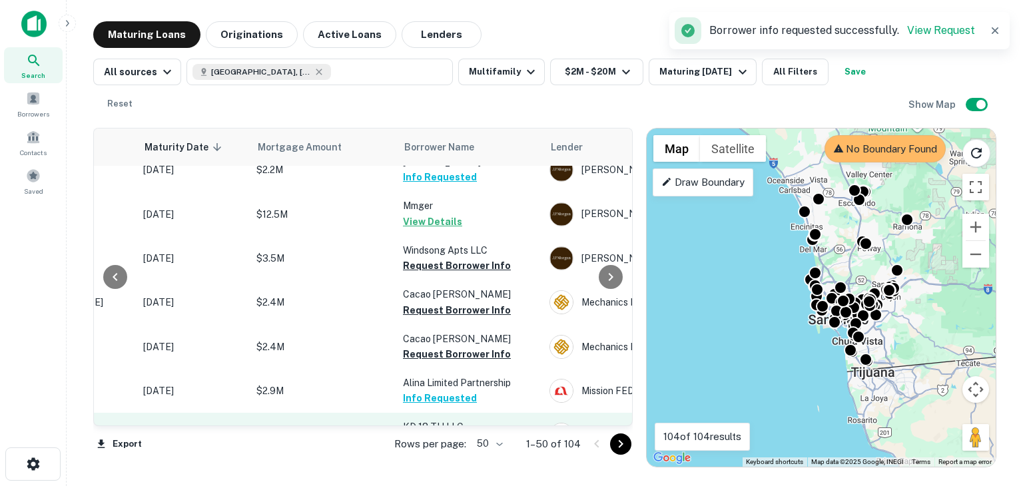
click at [442, 435] on button "Request Borrower Info" at bounding box center [457, 443] width 108 height 16
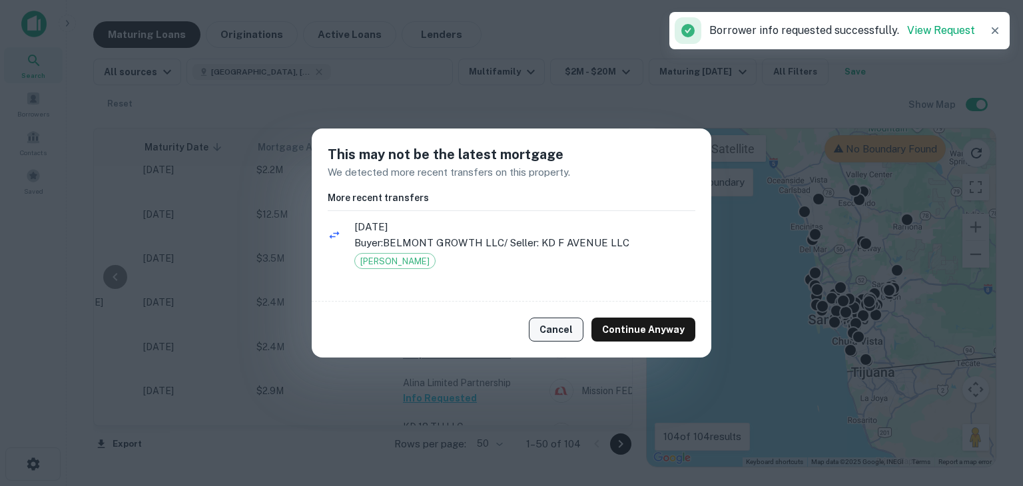
click at [583, 328] on button "Cancel" at bounding box center [556, 330] width 55 height 24
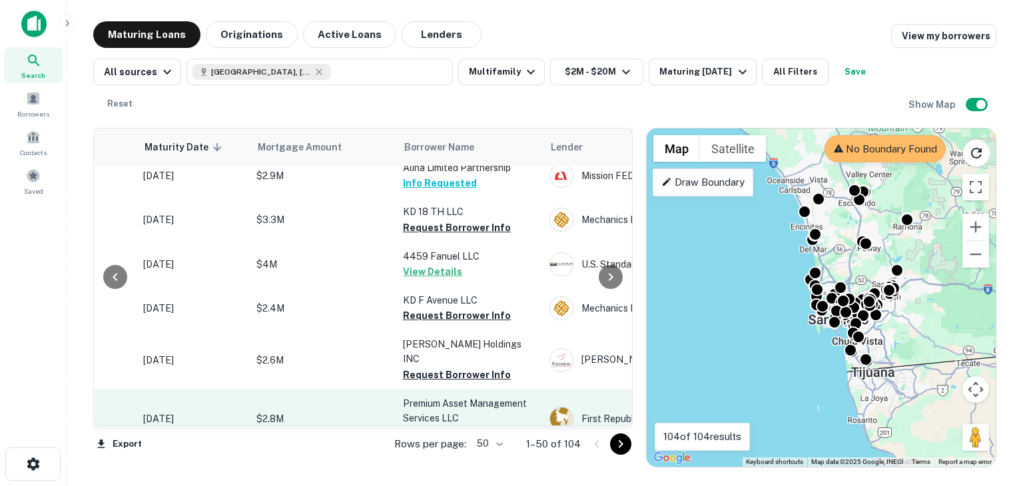
scroll to position [1566, 182]
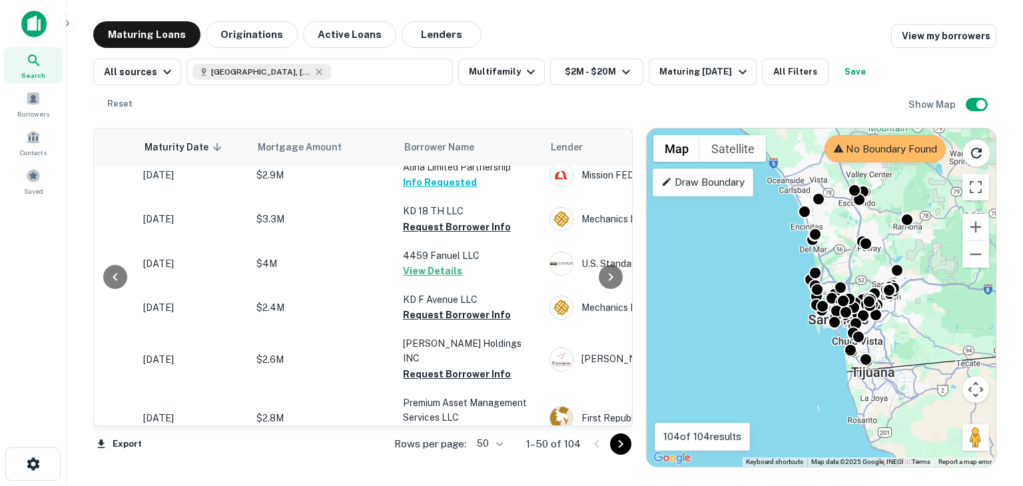
click at [441, 470] on button "Request Borrower Info" at bounding box center [457, 478] width 108 height 16
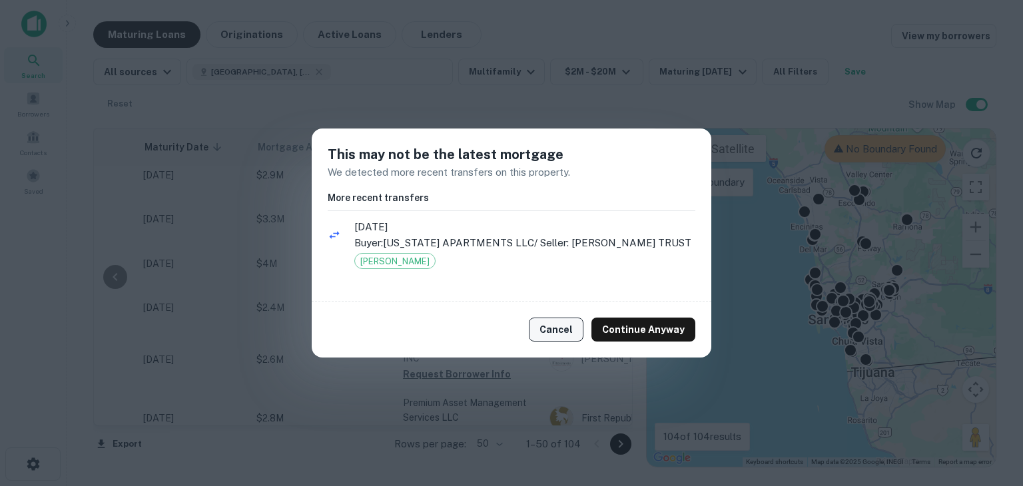
click at [564, 342] on button "Cancel" at bounding box center [556, 330] width 55 height 24
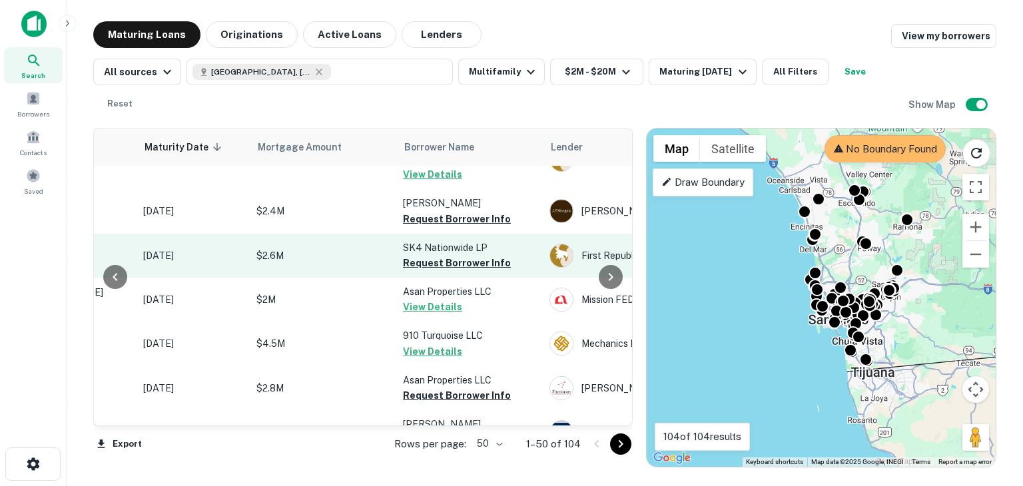
scroll to position [1830, 182]
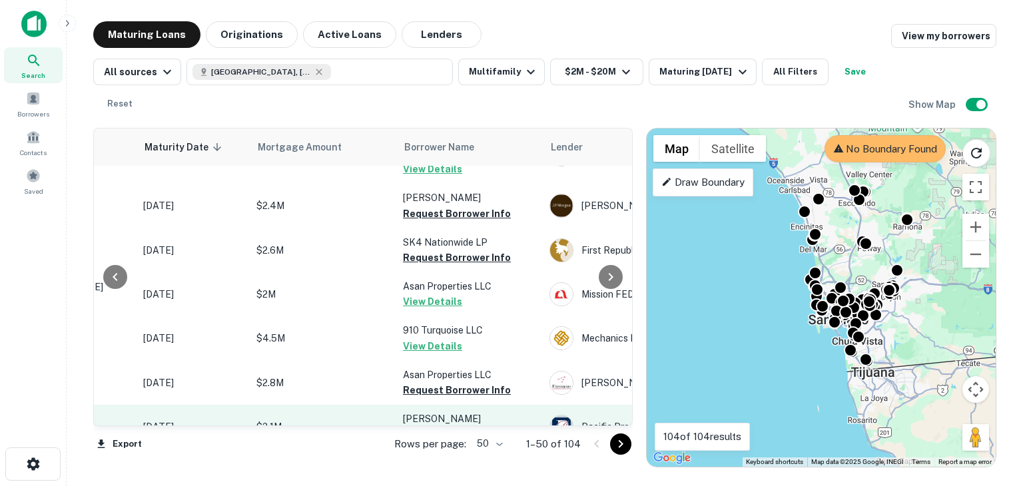
click at [438, 426] on button "Request Borrower Info" at bounding box center [457, 434] width 108 height 16
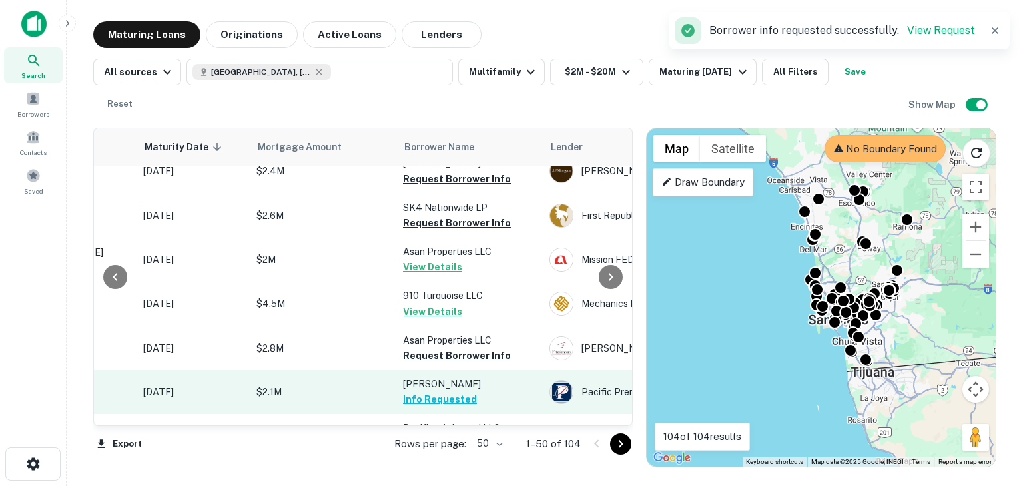
scroll to position [1938, 182]
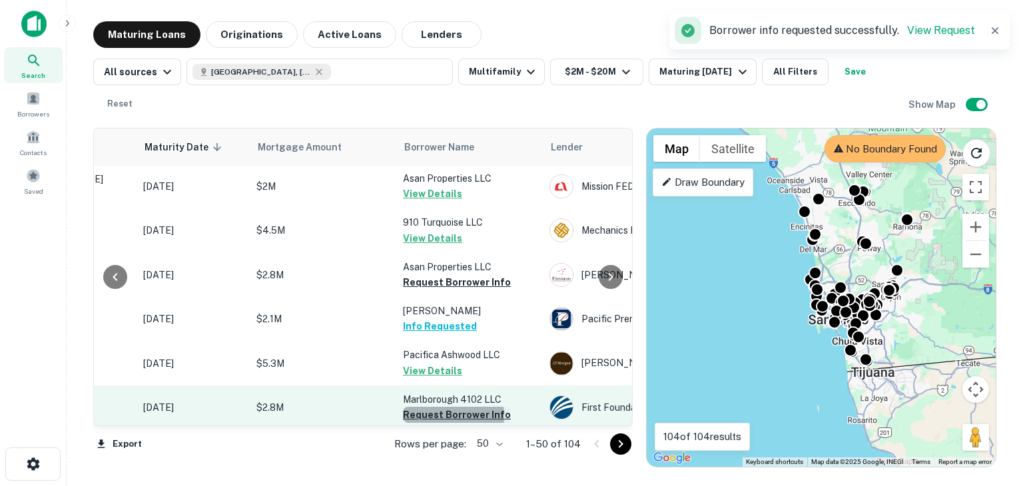
click at [438, 407] on button "Request Borrower Info" at bounding box center [457, 415] width 108 height 16
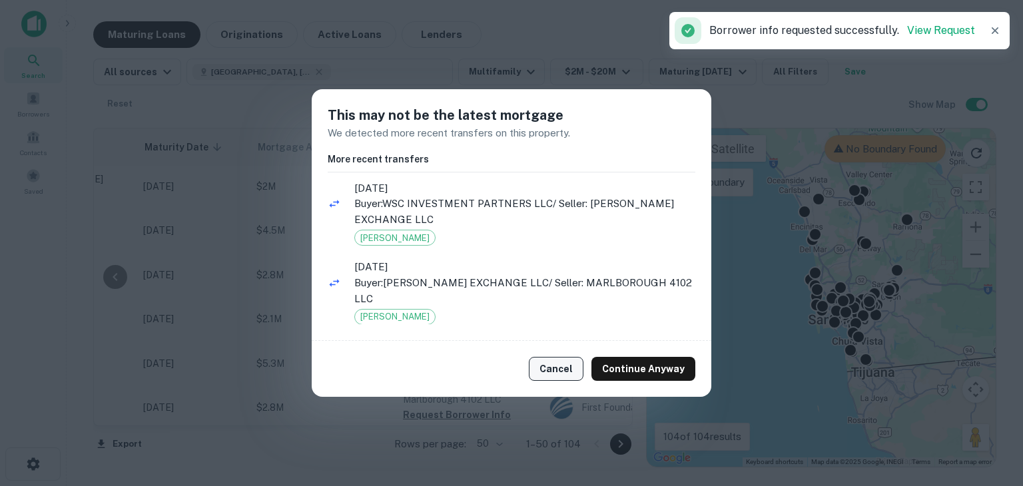
click at [546, 366] on button "Cancel" at bounding box center [556, 369] width 55 height 24
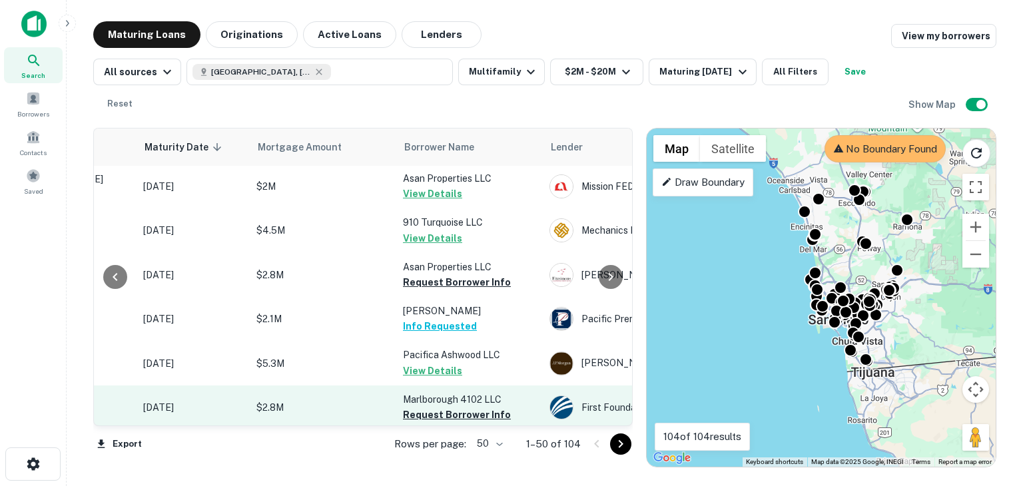
scroll to position [2019, 182]
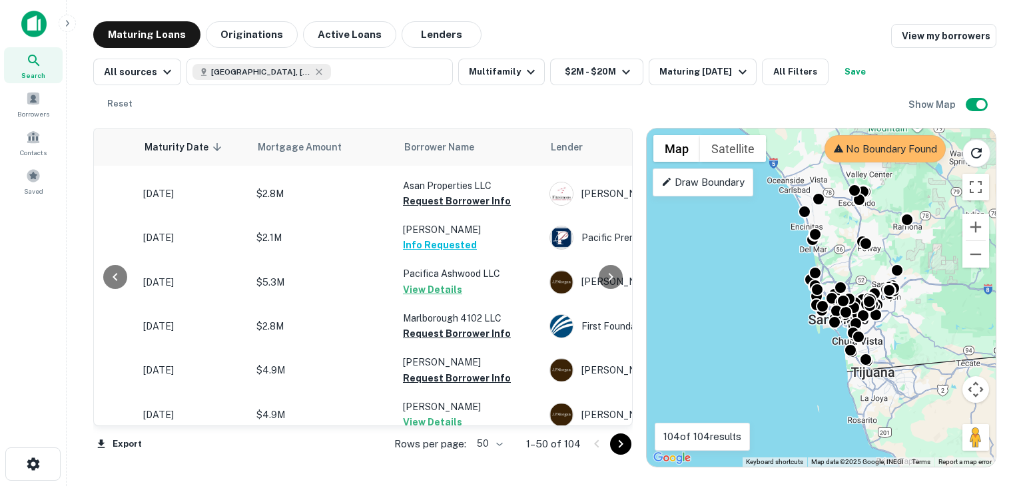
click at [623, 439] on icon "Go to next page" at bounding box center [621, 444] width 16 height 16
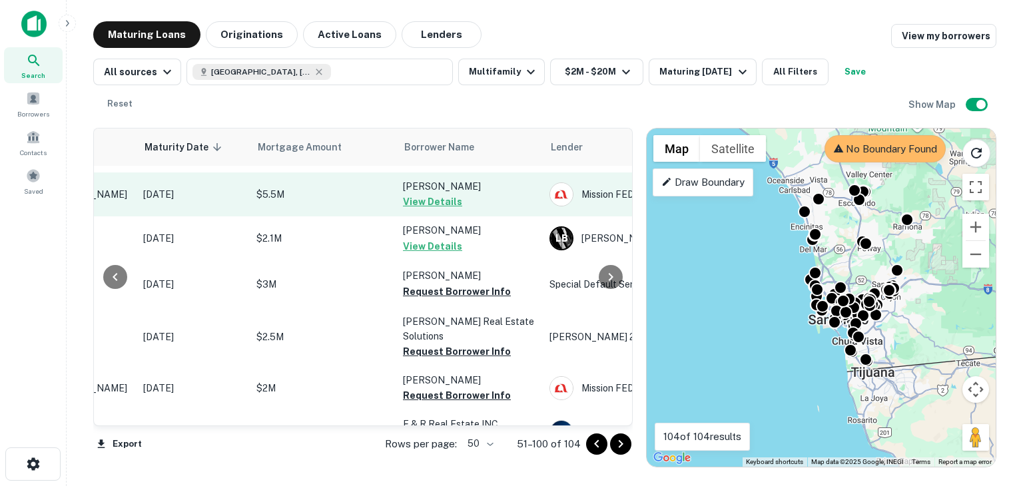
scroll to position [87, 182]
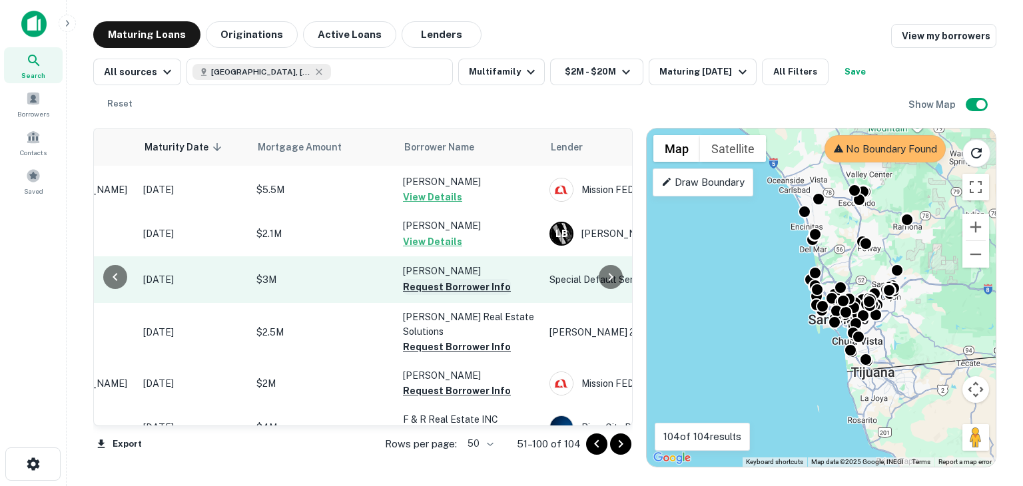
click at [446, 288] on button "Request Borrower Info" at bounding box center [457, 287] width 108 height 16
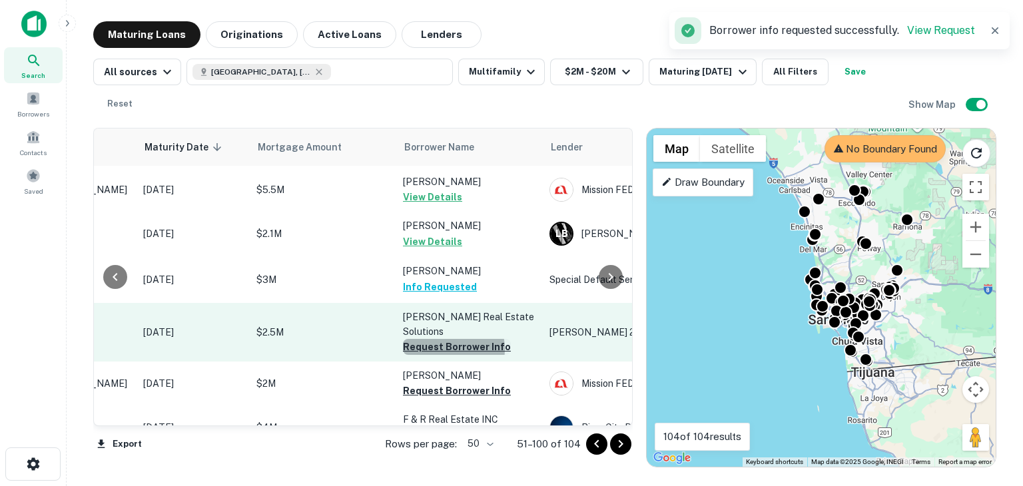
click at [439, 349] on button "Request Borrower Info" at bounding box center [457, 347] width 108 height 16
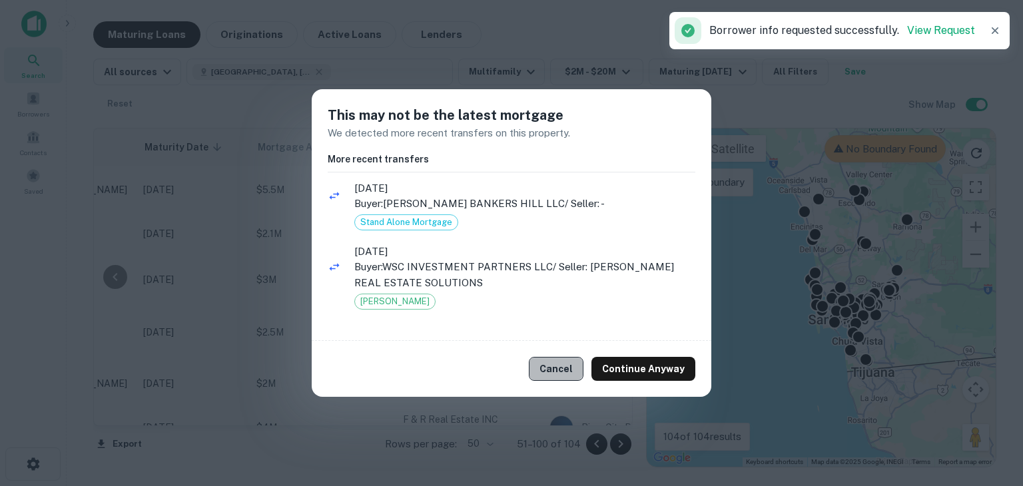
click at [562, 374] on button "Cancel" at bounding box center [556, 369] width 55 height 24
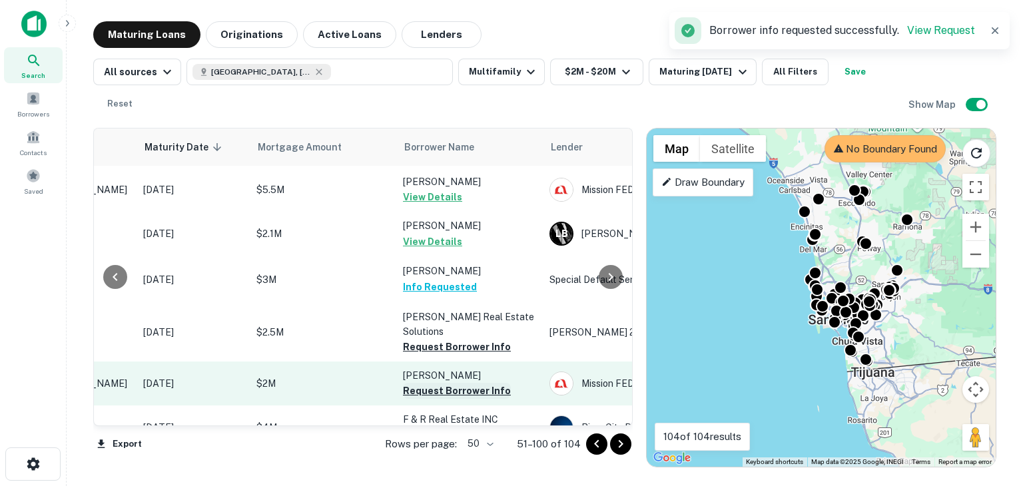
click at [472, 392] on button "Request Borrower Info" at bounding box center [457, 391] width 108 height 16
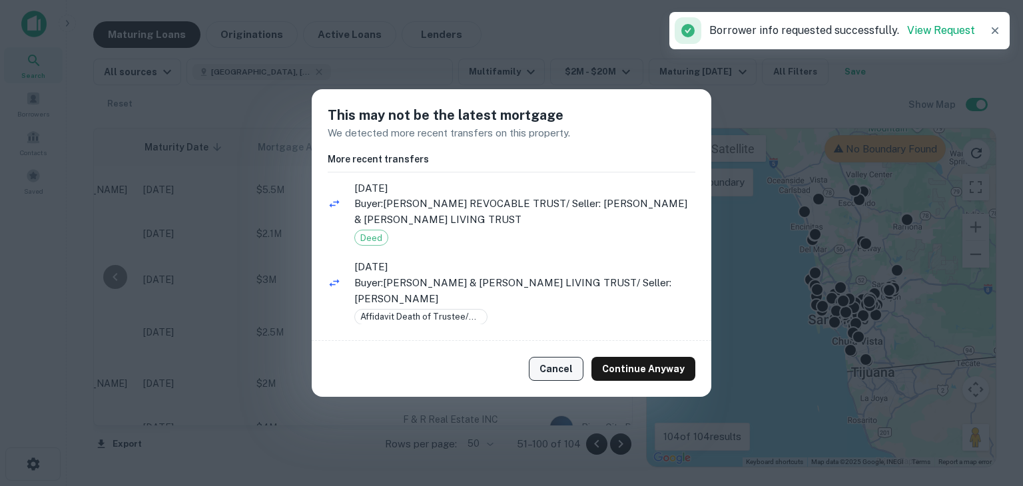
click at [559, 360] on button "Cancel" at bounding box center [556, 369] width 55 height 24
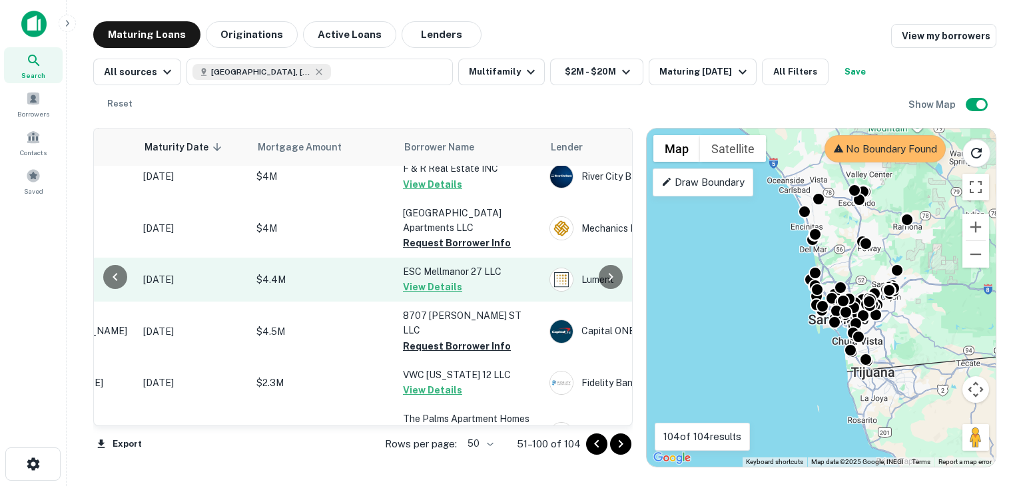
scroll to position [338, 182]
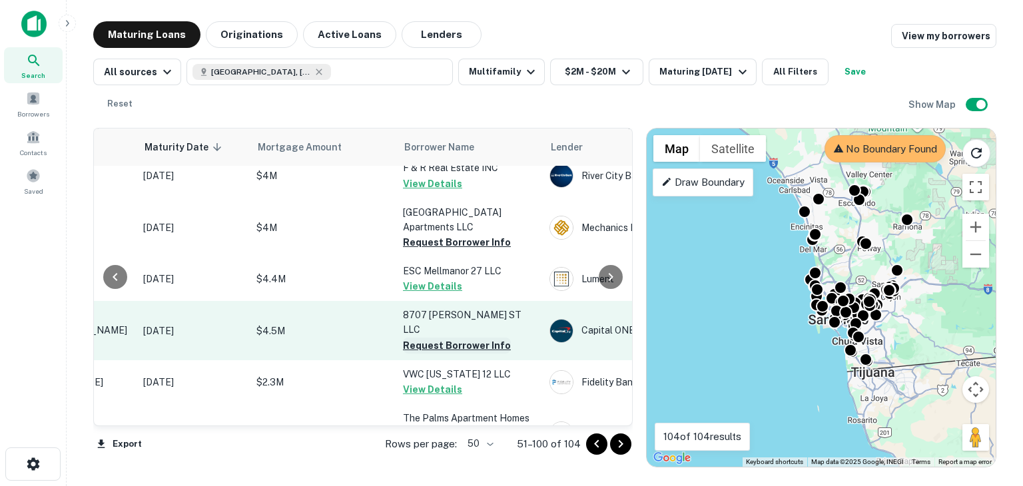
click at [437, 338] on button "Request Borrower Info" at bounding box center [457, 346] width 108 height 16
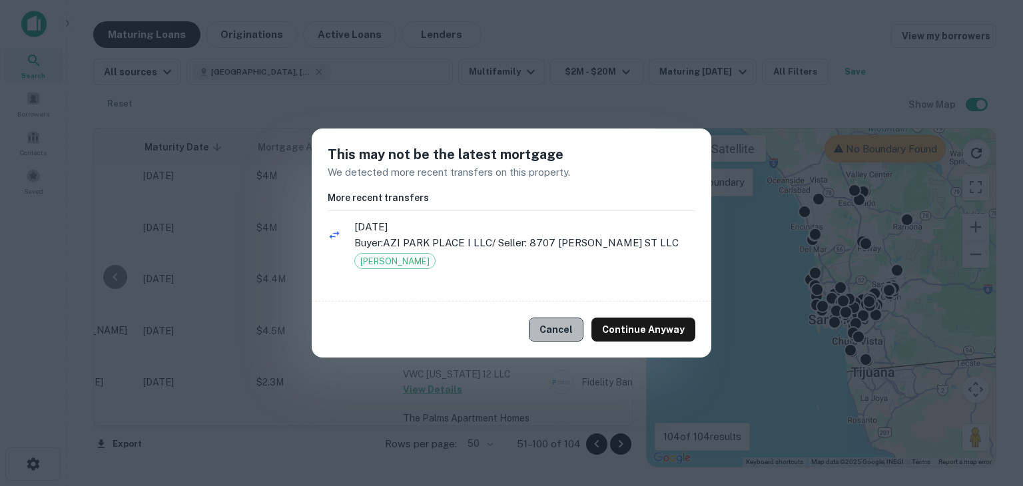
click at [549, 340] on button "Cancel" at bounding box center [556, 330] width 55 height 24
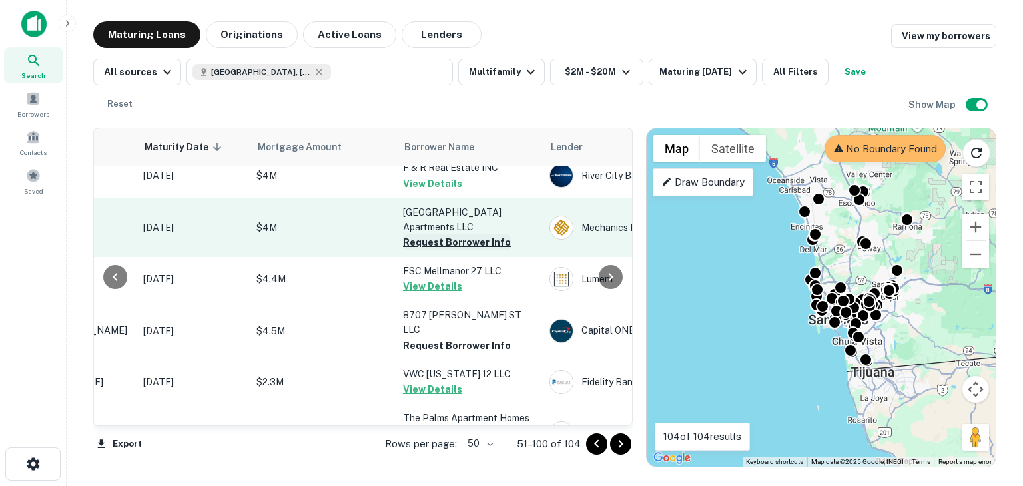
click at [460, 234] on button "Request Borrower Info" at bounding box center [457, 242] width 108 height 16
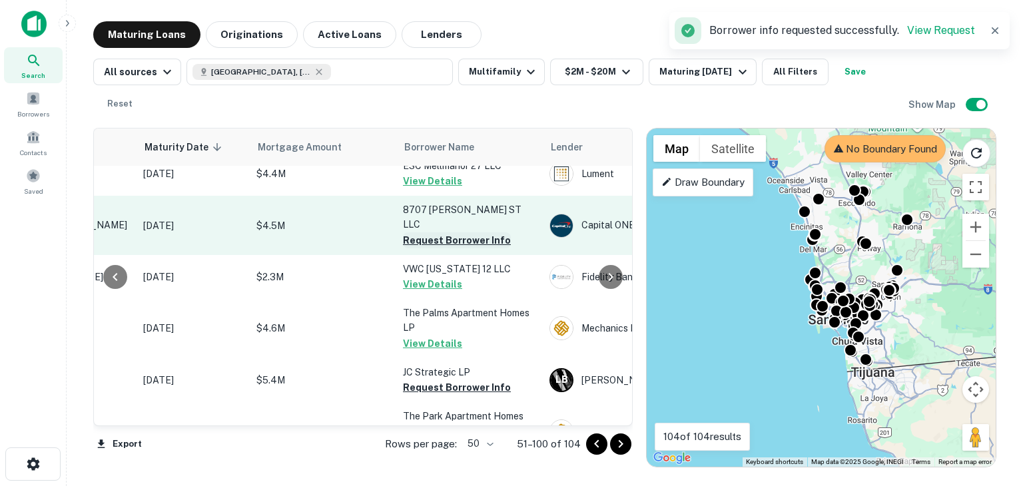
scroll to position [494, 182]
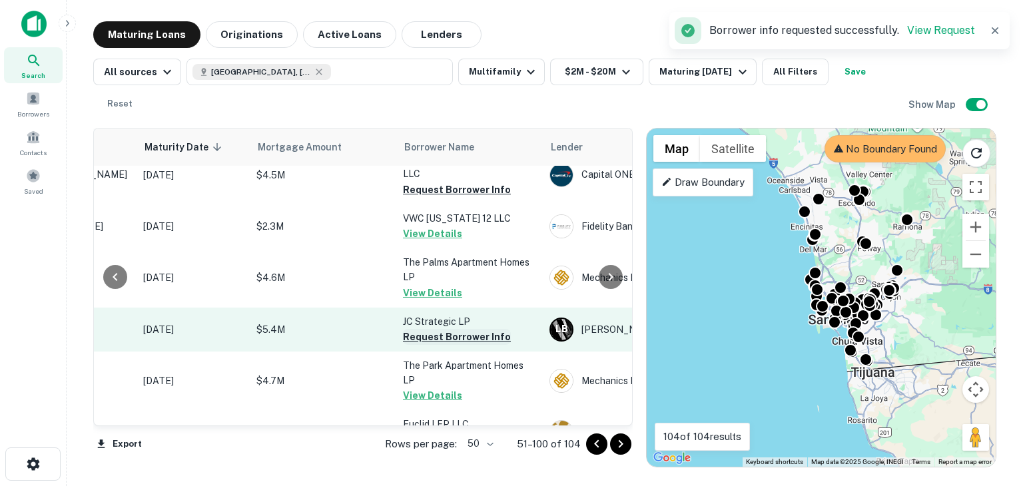
click at [426, 329] on button "Request Borrower Info" at bounding box center [457, 337] width 108 height 16
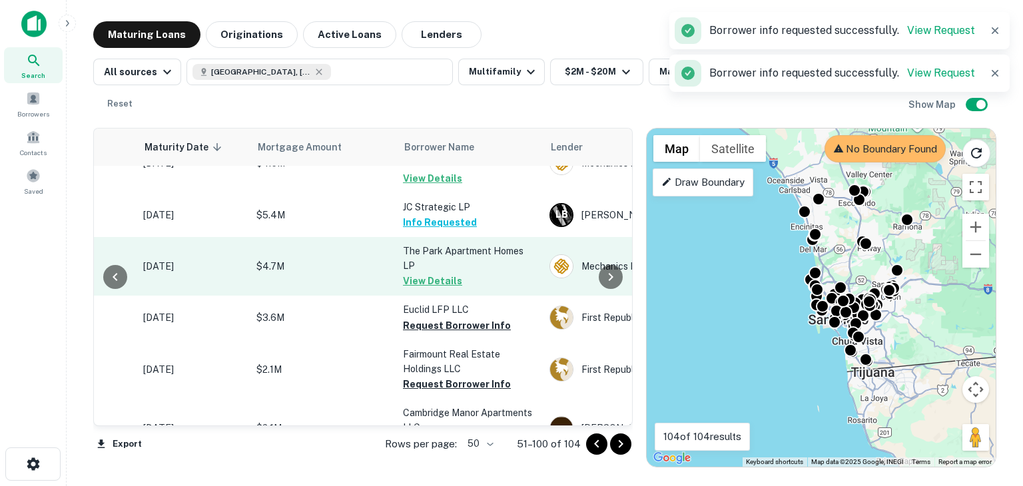
scroll to position [611, 182]
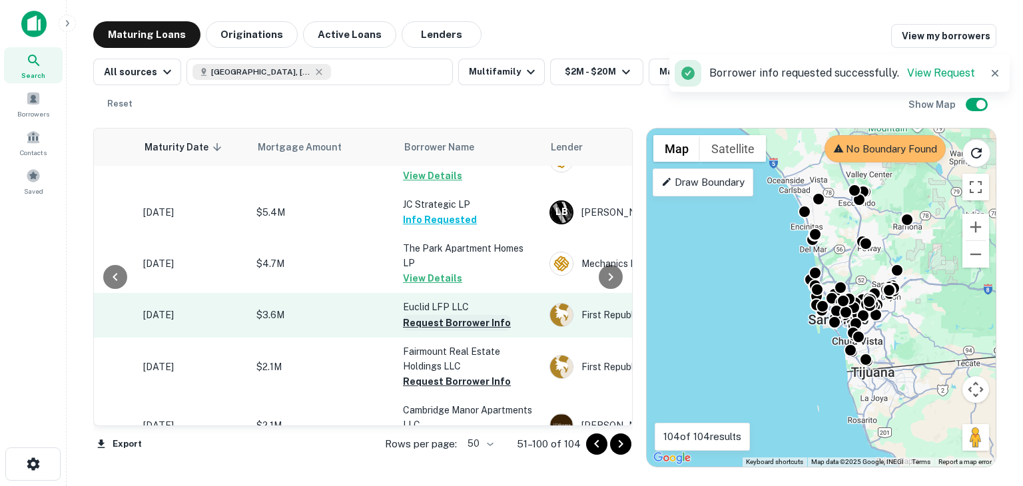
click at [441, 315] on button "Request Borrower Info" at bounding box center [457, 323] width 108 height 16
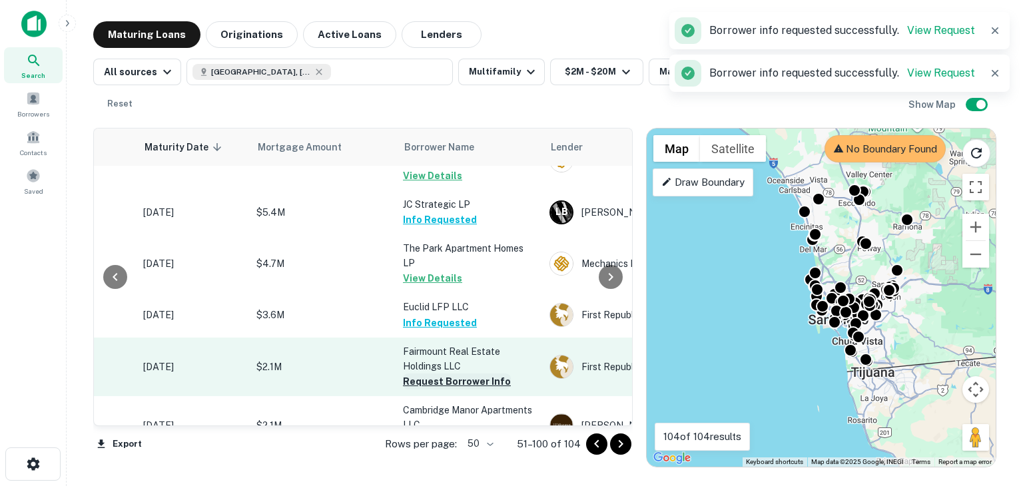
click at [440, 374] on button "Request Borrower Info" at bounding box center [457, 382] width 108 height 16
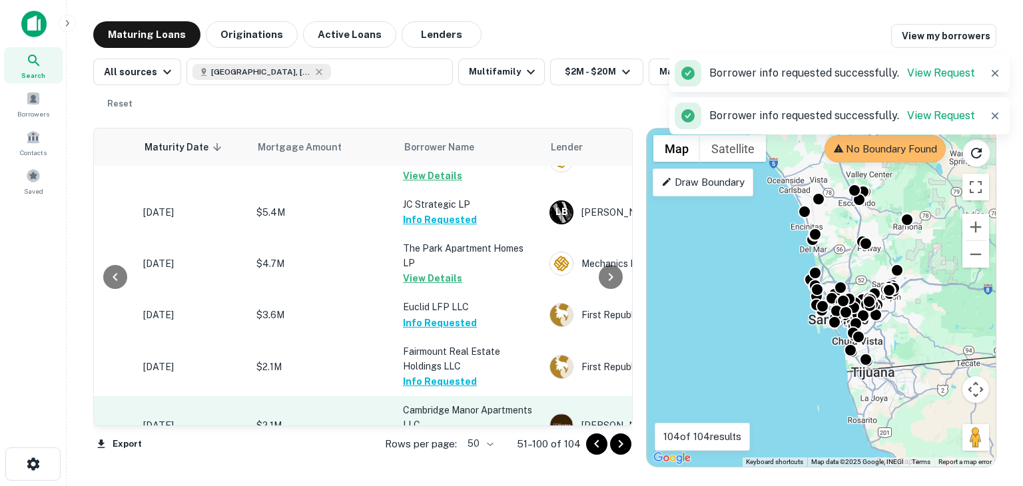
click at [443, 432] on button "Request Borrower Info" at bounding box center [457, 440] width 108 height 16
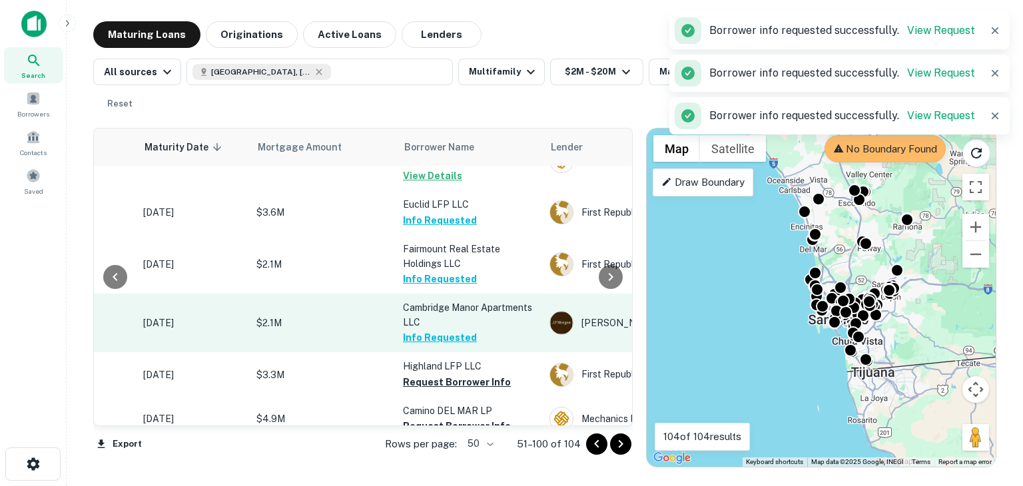
scroll to position [753, 182]
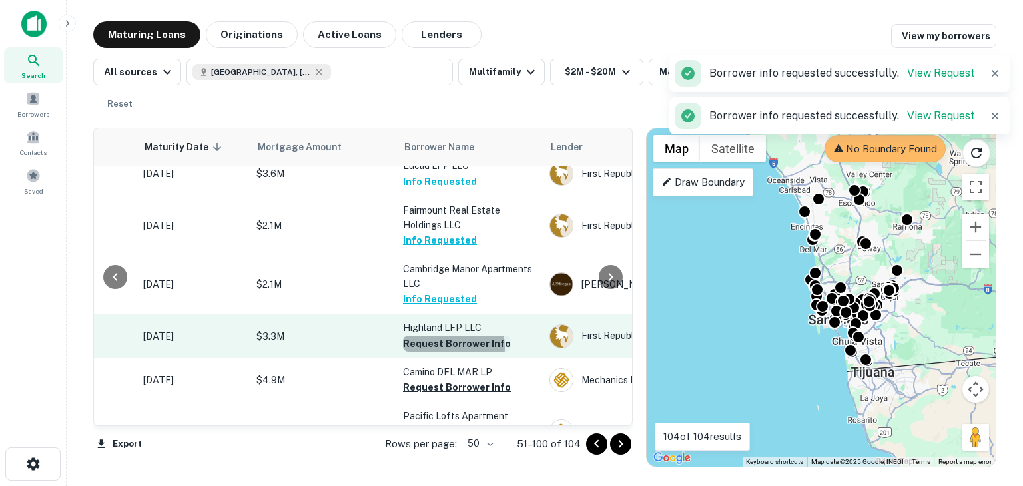
click at [440, 336] on button "Request Borrower Info" at bounding box center [457, 344] width 108 height 16
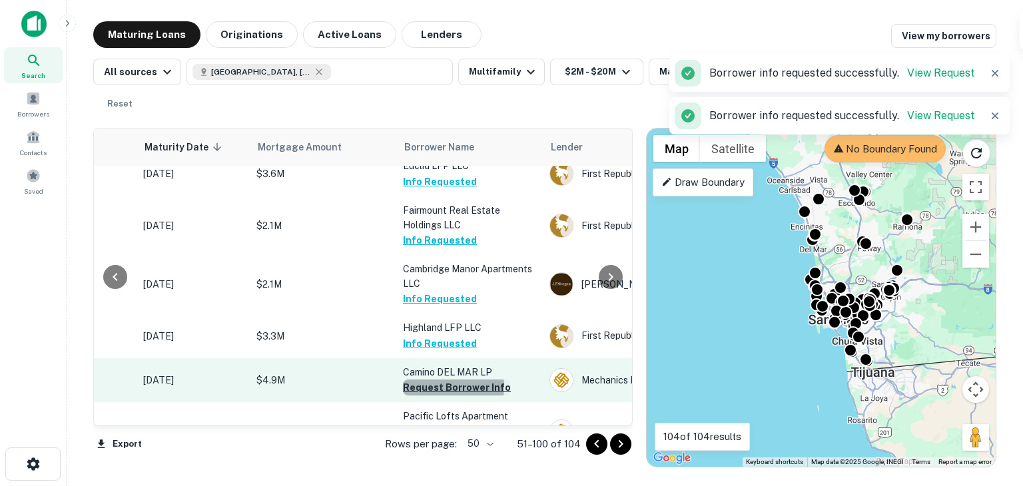
click at [432, 380] on button "Request Borrower Info" at bounding box center [457, 388] width 108 height 16
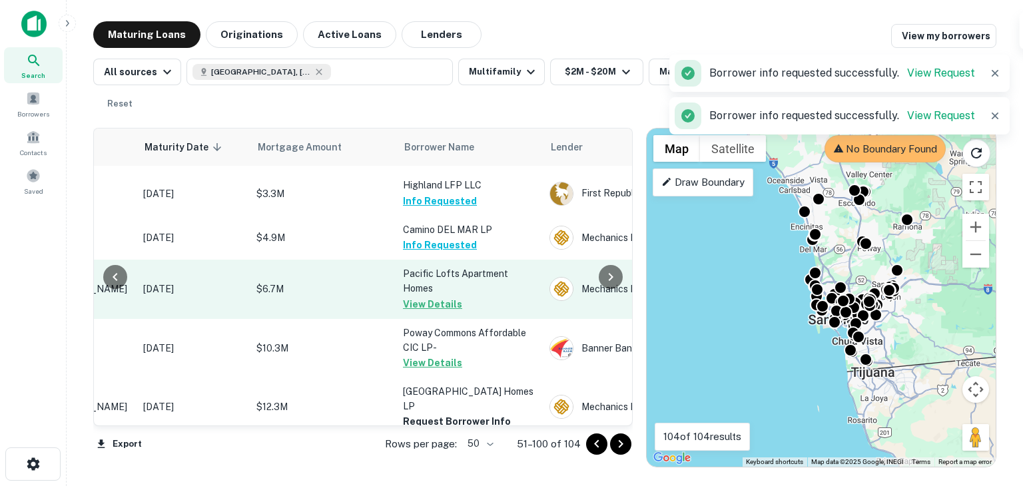
scroll to position [896, 182]
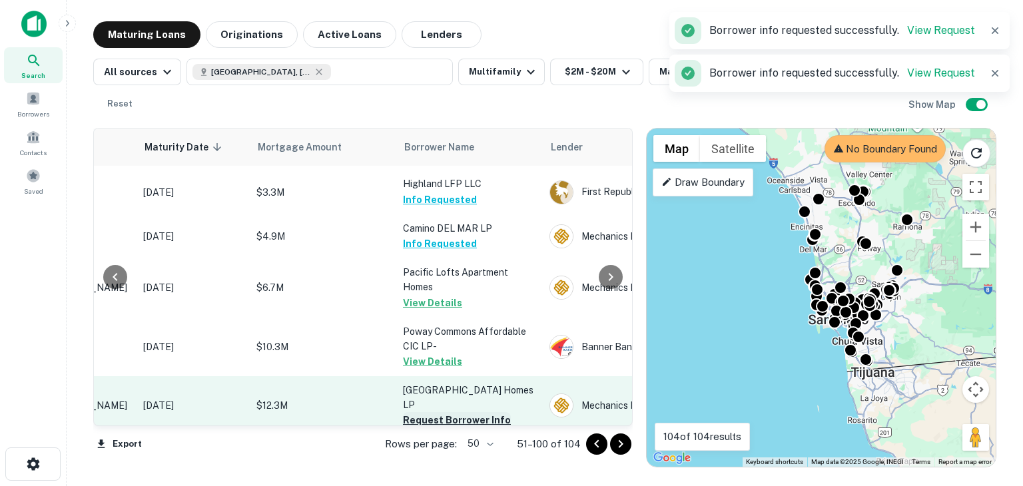
click at [445, 412] on button "Request Borrower Info" at bounding box center [457, 420] width 108 height 16
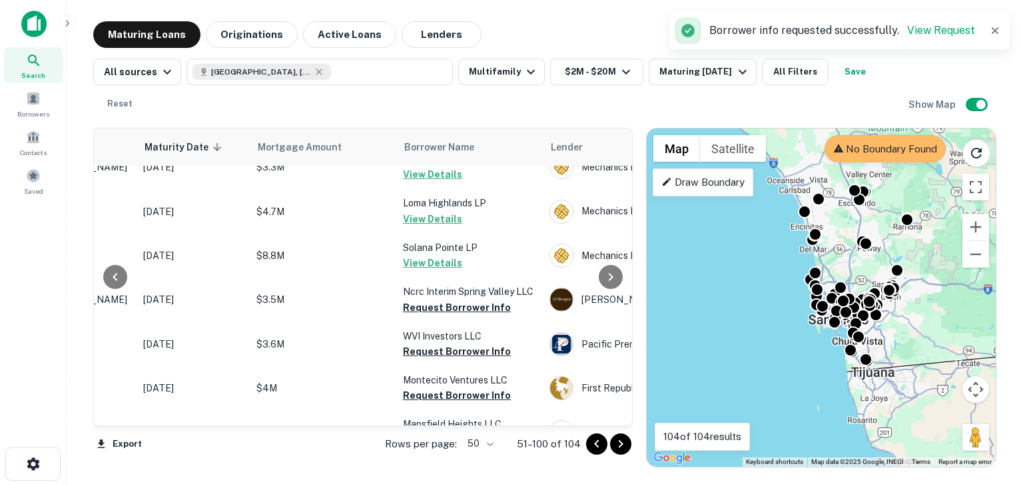
scroll to position [1305, 182]
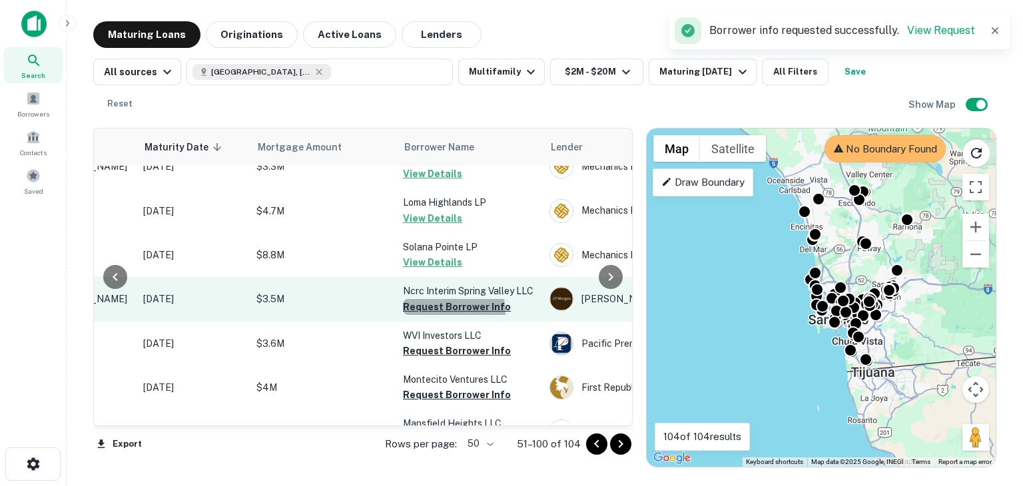
click at [447, 299] on button "Request Borrower Info" at bounding box center [457, 307] width 108 height 16
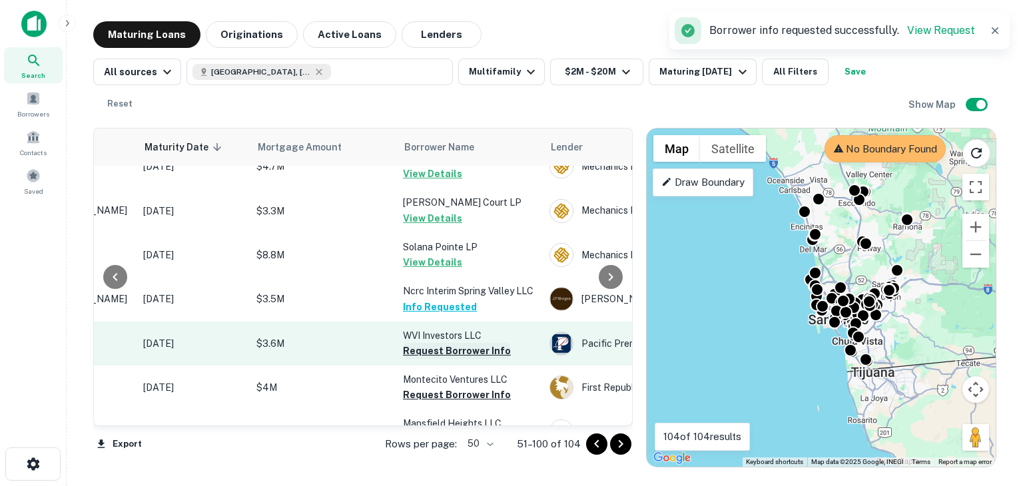
click at [445, 343] on button "Request Borrower Info" at bounding box center [457, 351] width 108 height 16
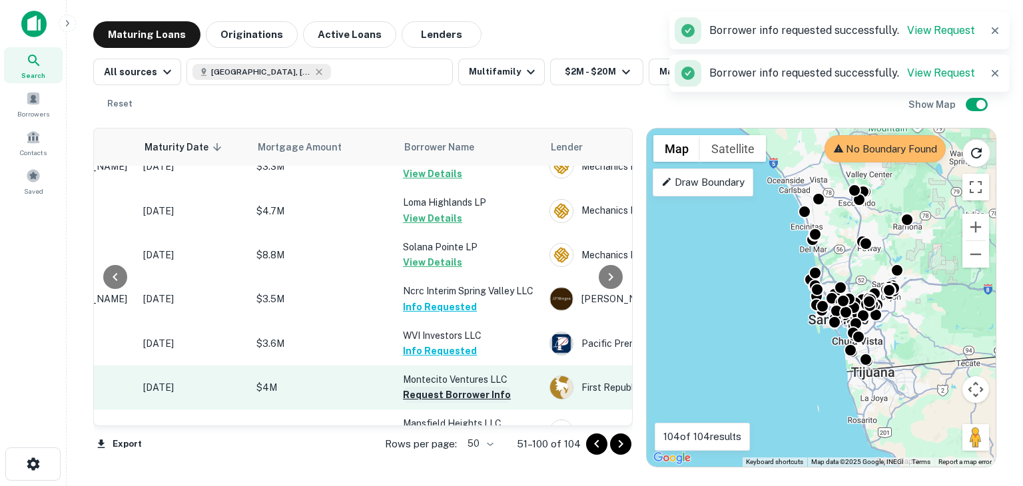
click at [438, 387] on button "Request Borrower Info" at bounding box center [457, 395] width 108 height 16
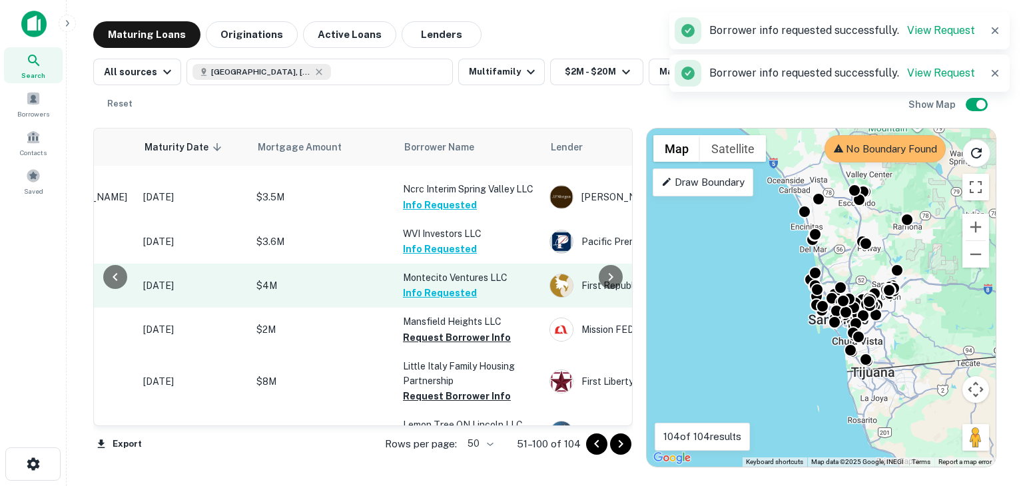
scroll to position [1408, 182]
click at [438, 387] on button "Request Borrower Info" at bounding box center [457, 395] width 108 height 16
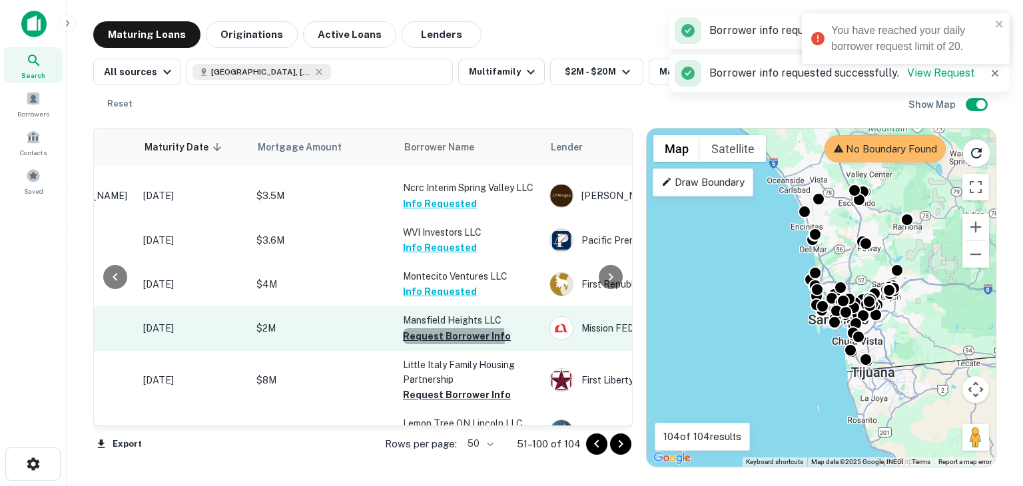
click at [444, 328] on button "Request Borrower Info" at bounding box center [457, 336] width 108 height 16
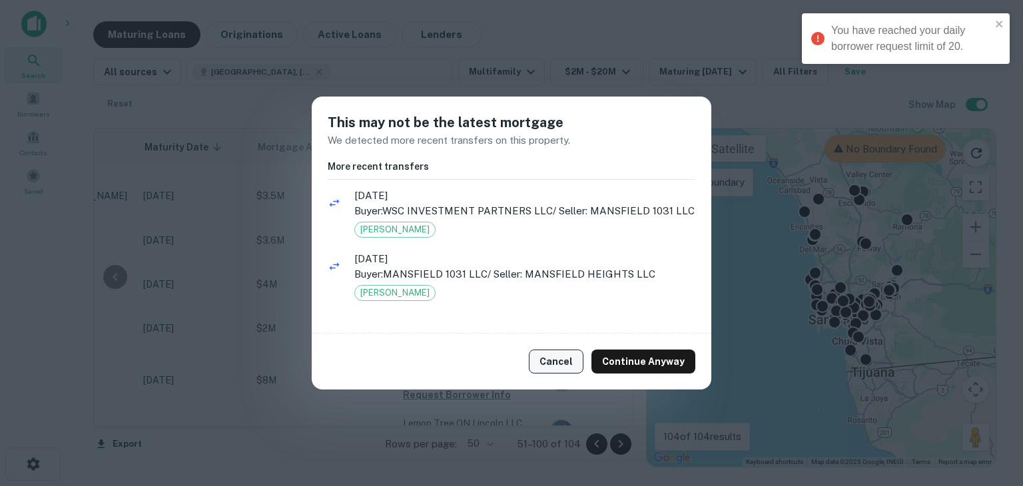
click at [548, 363] on button "Cancel" at bounding box center [556, 362] width 55 height 24
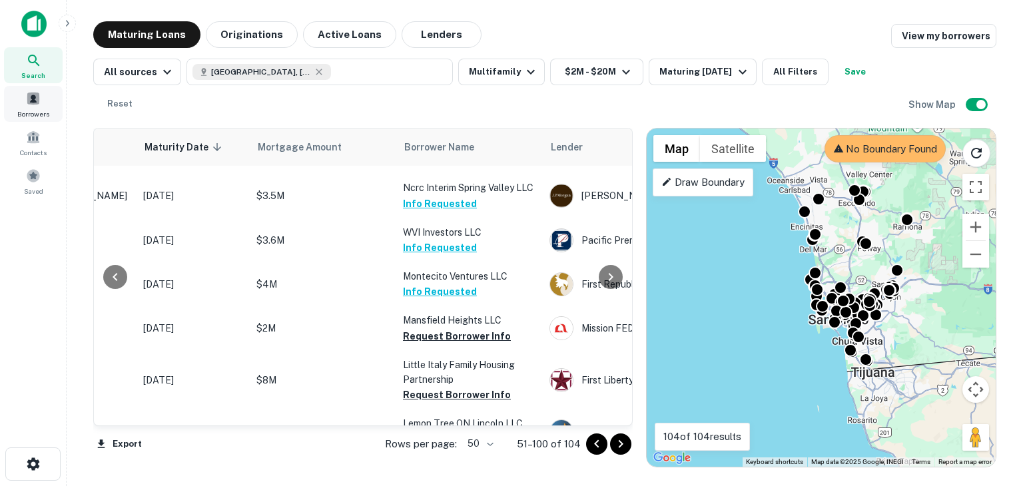
click at [33, 120] on div "Borrowers" at bounding box center [33, 104] width 59 height 36
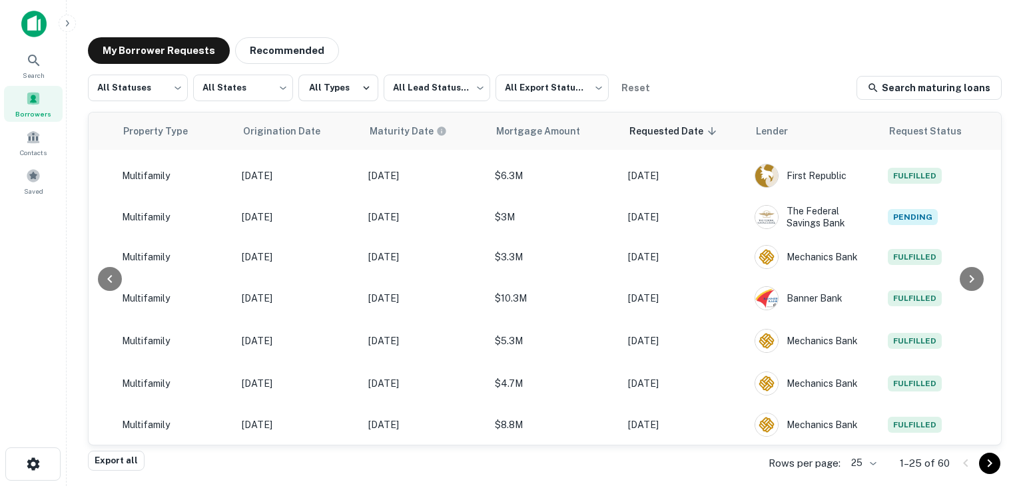
scroll to position [763, 0]
